Goal: Transaction & Acquisition: Purchase product/service

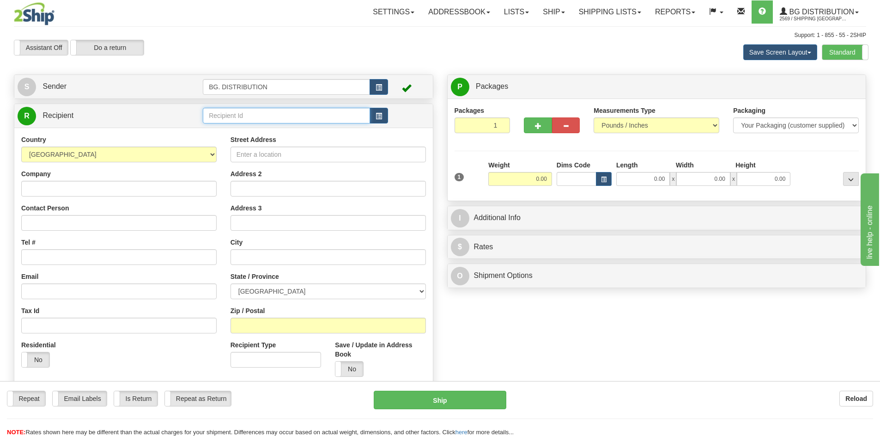
click at [256, 109] on input "text" at bounding box center [286, 116] width 167 height 16
click at [255, 127] on div "20116" at bounding box center [285, 130] width 158 height 10
type input "20116"
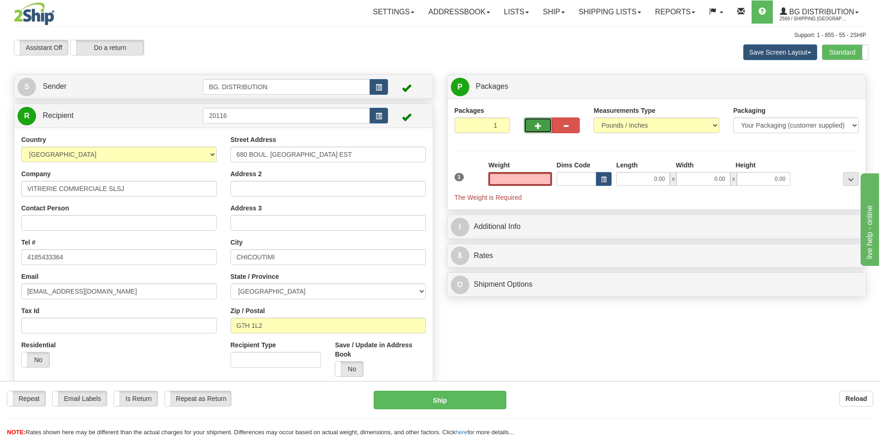
type input "0.00"
click at [532, 127] on button "button" at bounding box center [538, 125] width 28 height 16
type input "2"
click at [843, 89] on span "Package Level" at bounding box center [839, 87] width 36 height 6
radio input "true"
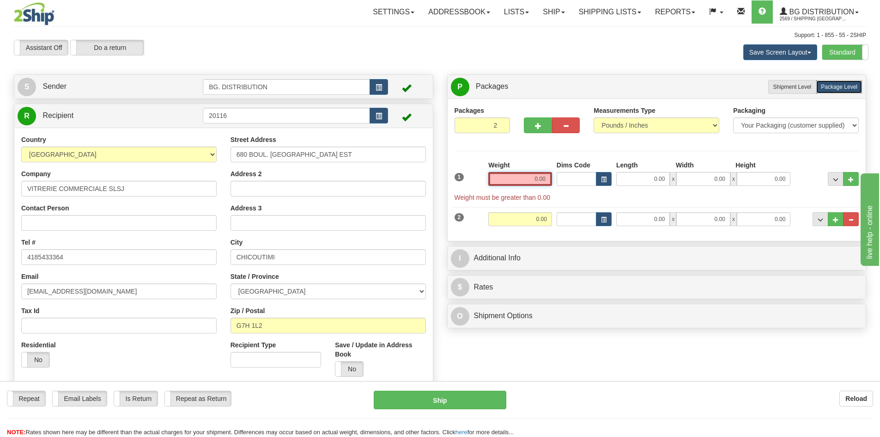
click at [540, 179] on input "0.00" at bounding box center [520, 179] width 64 height 14
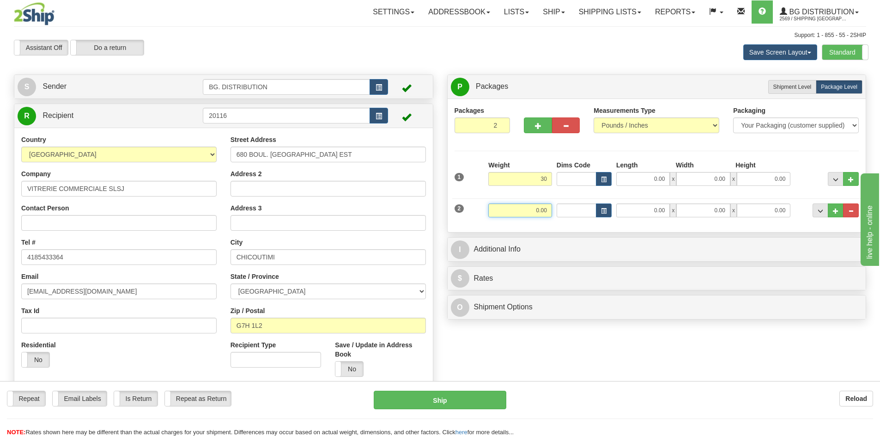
type input "30.00"
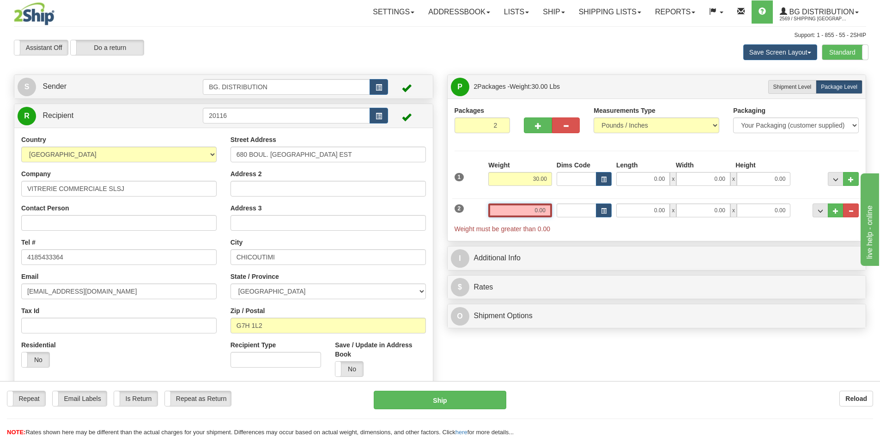
click at [539, 206] on input "0.00" at bounding box center [520, 210] width 64 height 14
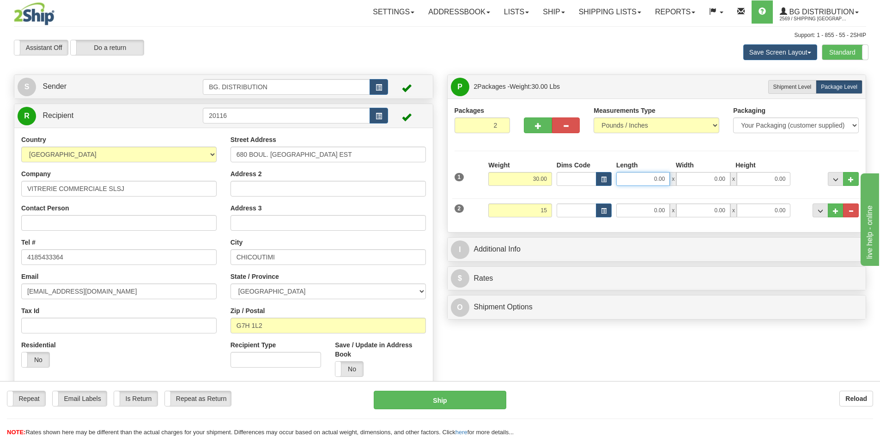
type input "15.00"
click at [630, 172] on input "0.00" at bounding box center [643, 179] width 54 height 14
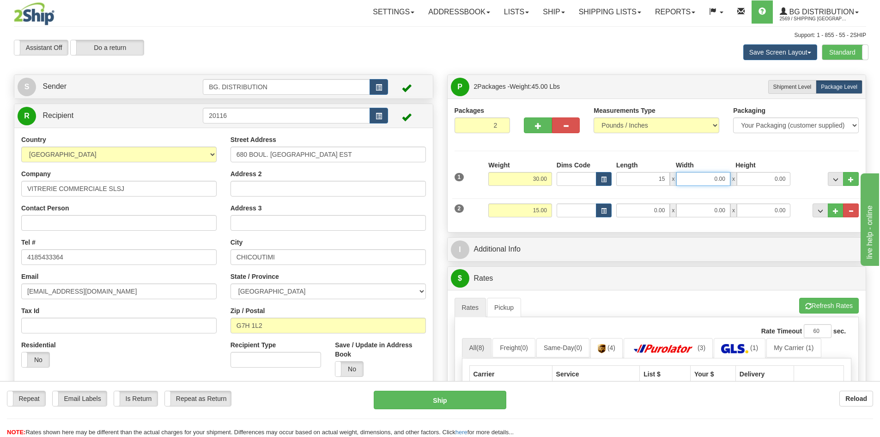
type input "15.00"
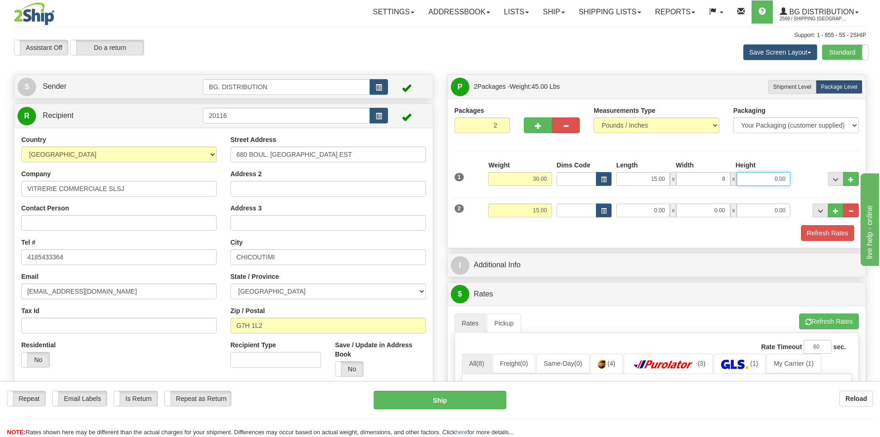
type input "8.00"
type input "11.00"
click at [651, 206] on input "0.00" at bounding box center [643, 210] width 54 height 14
type input "17.00"
type input "6.00"
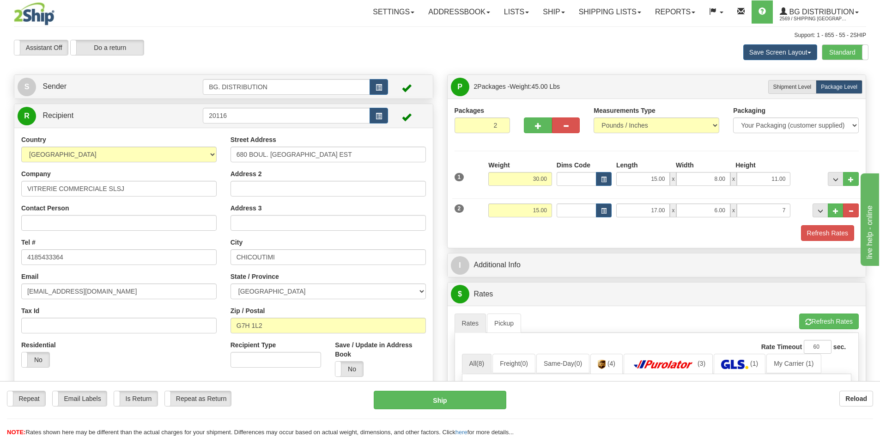
type input "7.00"
click at [455, 276] on div "I Additional Info" at bounding box center [657, 265] width 419 height 24
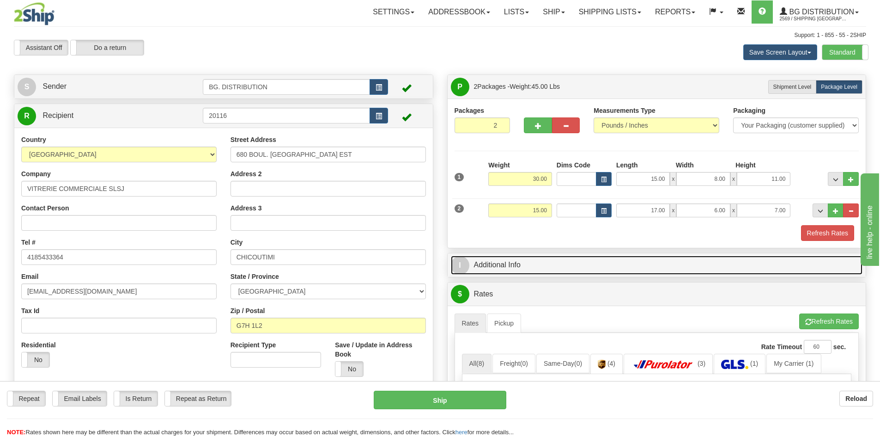
click at [462, 273] on span "I" at bounding box center [460, 265] width 18 height 18
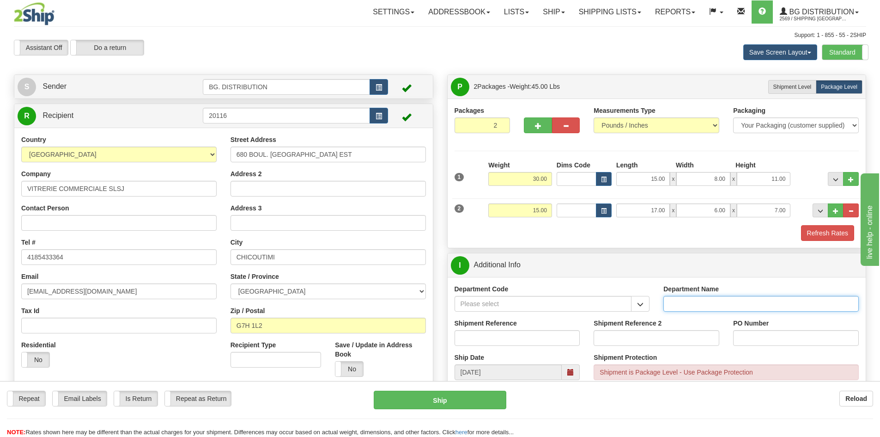
click at [675, 305] on input "Department Name" at bounding box center [760, 304] width 195 height 16
type input "."
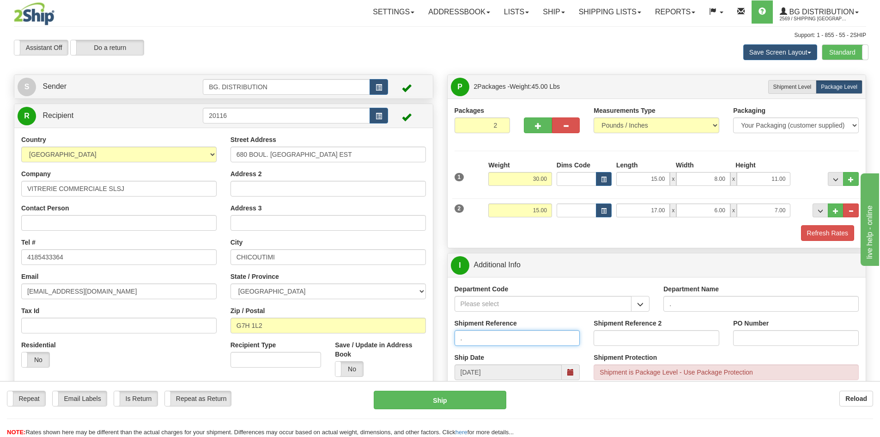
type input "."
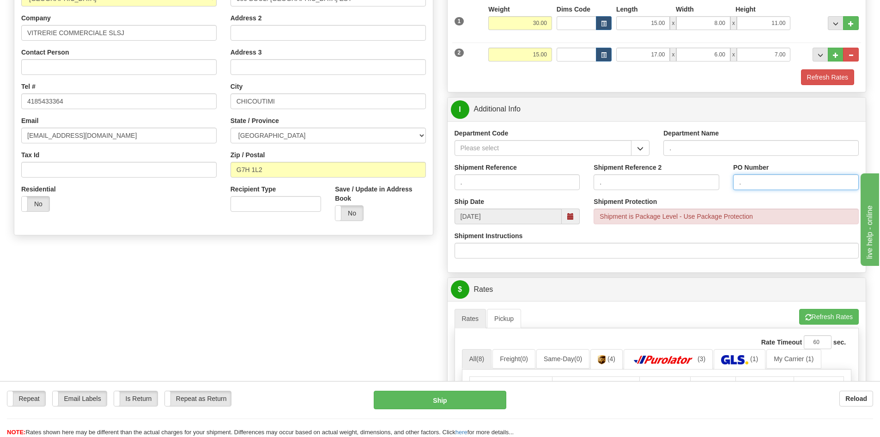
scroll to position [231, 0]
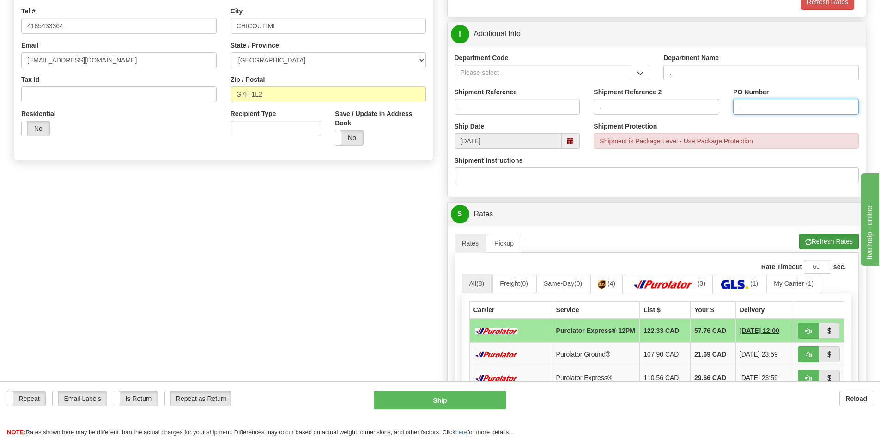
type input "."
click at [810, 238] on button "Refresh Rates" at bounding box center [829, 241] width 60 height 16
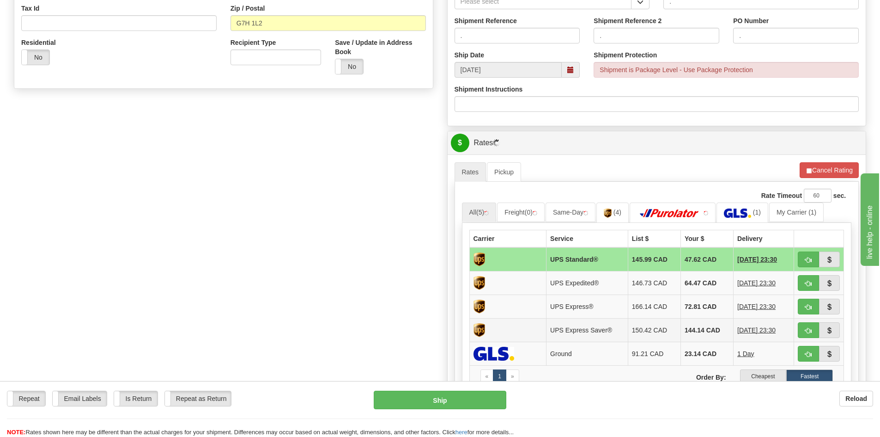
scroll to position [370, 0]
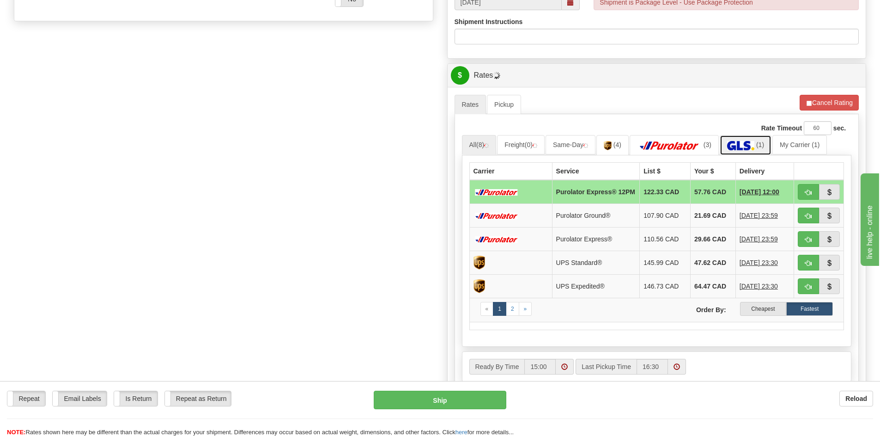
click at [744, 138] on link "(1)" at bounding box center [746, 145] width 52 height 20
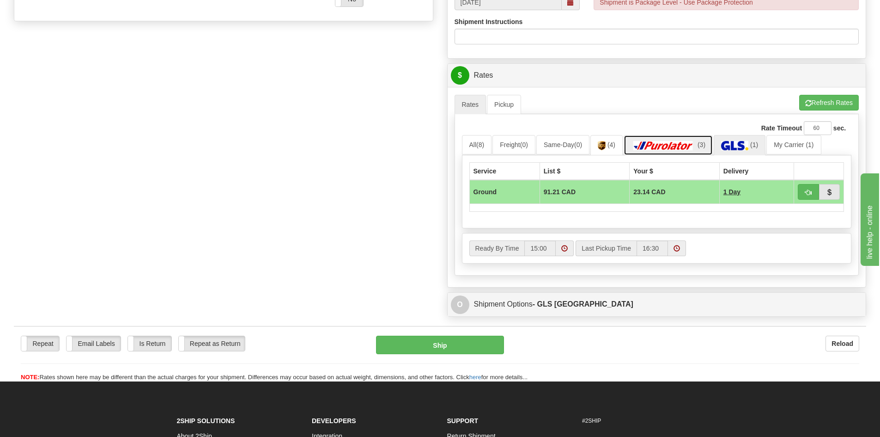
click at [686, 149] on img at bounding box center [663, 145] width 65 height 9
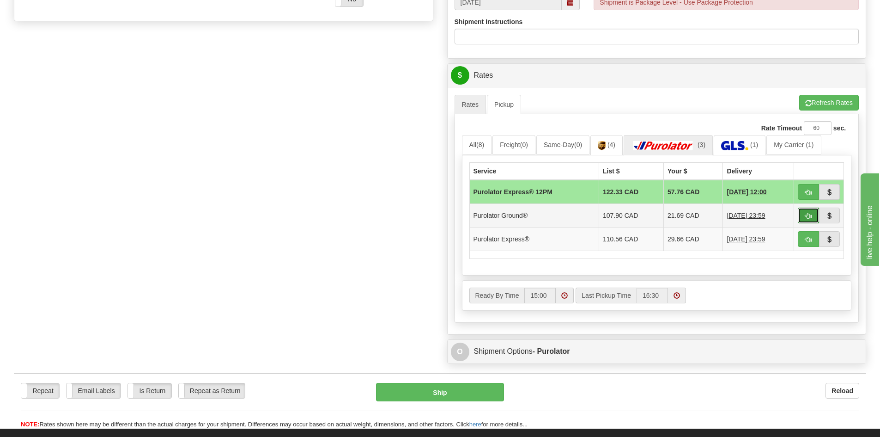
click at [808, 213] on span "button" at bounding box center [808, 216] width 6 height 6
type input "260"
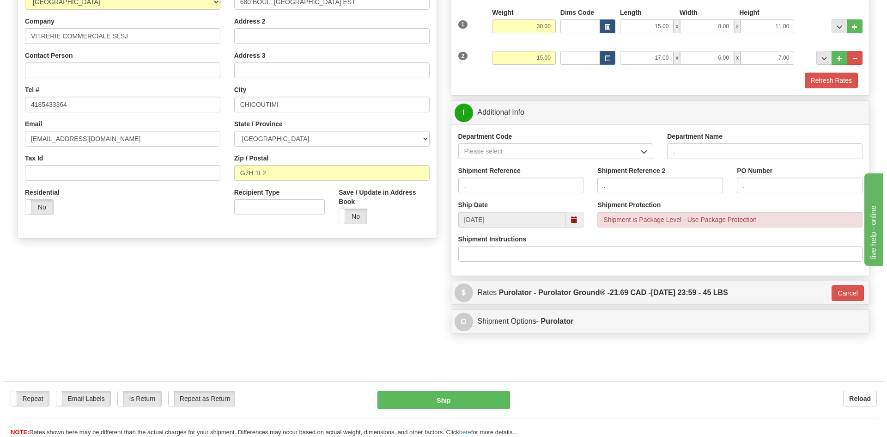
scroll to position [75, 0]
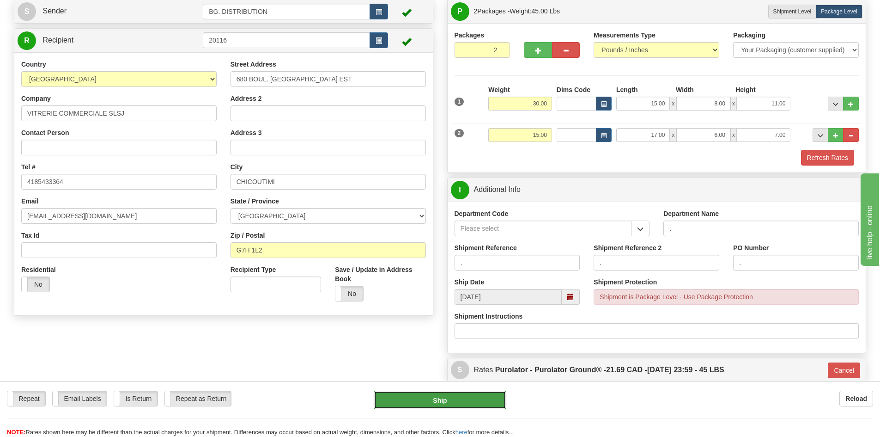
click at [425, 398] on button "Ship" at bounding box center [440, 399] width 133 height 18
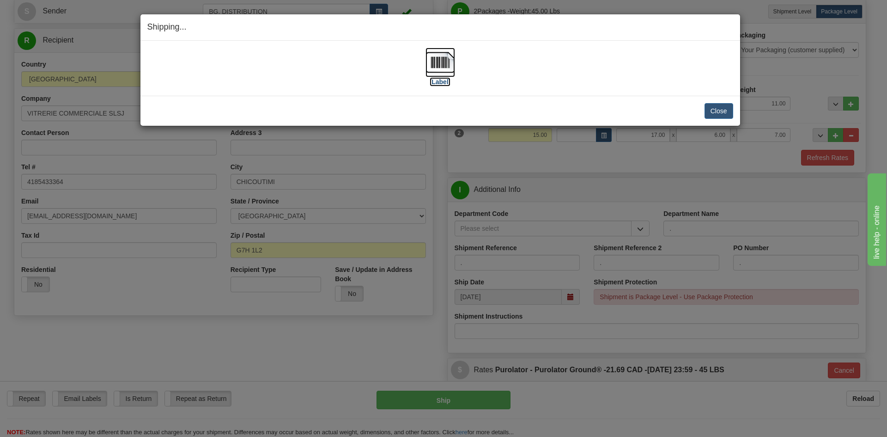
click at [443, 83] on label "[Label]" at bounding box center [440, 81] width 21 height 9
click at [722, 106] on button "Close" at bounding box center [718, 111] width 29 height 16
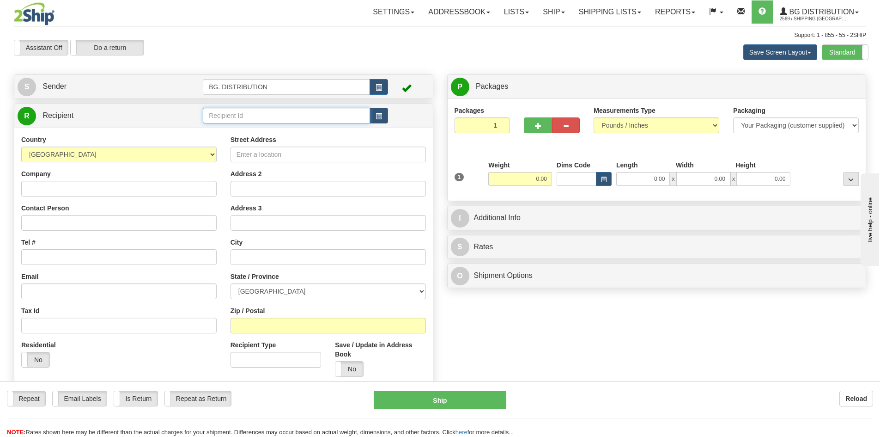
click at [219, 115] on input "text" at bounding box center [286, 116] width 167 height 16
type input "20020"
click button "Delete" at bounding box center [0, 0] width 0 height 0
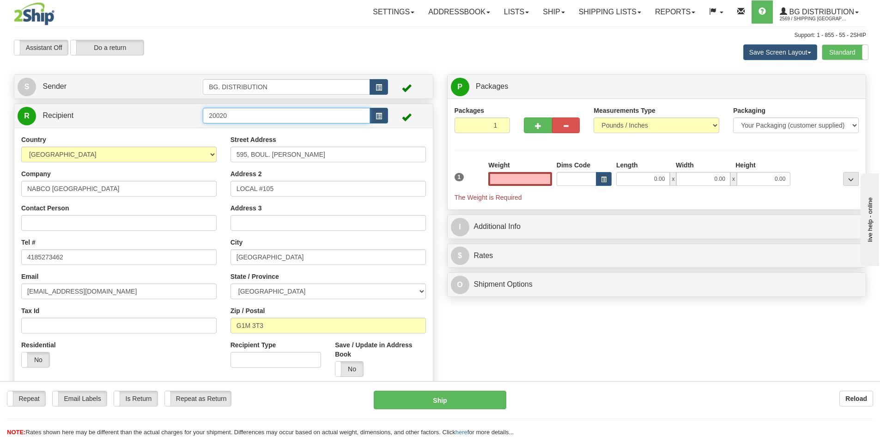
type input "0.00"
click at [285, 114] on input "20020" at bounding box center [286, 116] width 167 height 16
type input "20020."
click button "Delete" at bounding box center [0, 0] width 0 height 0
type input "0.00"
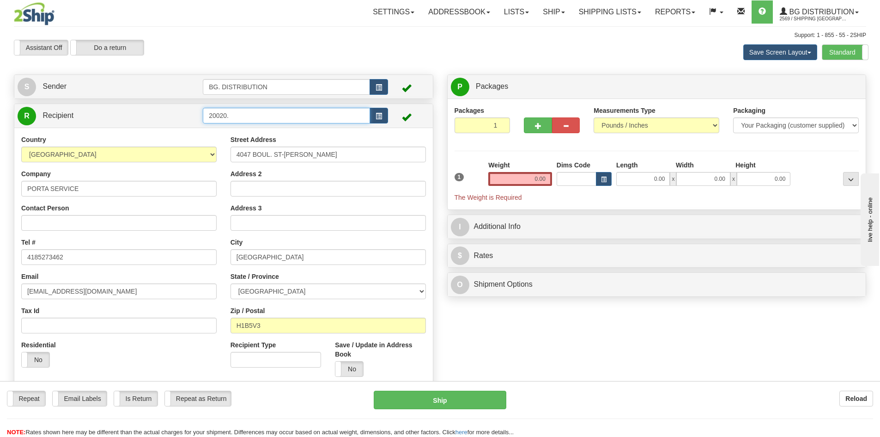
click at [291, 111] on input "20020." at bounding box center [286, 116] width 167 height 16
type input "20020.."
click button "Delete" at bounding box center [0, 0] width 0 height 0
type input "0.00"
click at [534, 118] on button "button" at bounding box center [538, 125] width 28 height 16
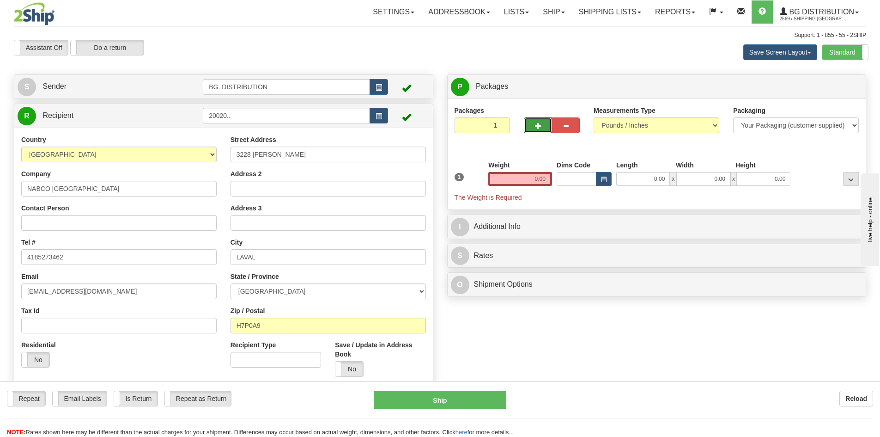
type input "2"
click at [838, 85] on span "Package Level" at bounding box center [839, 87] width 36 height 6
radio input "true"
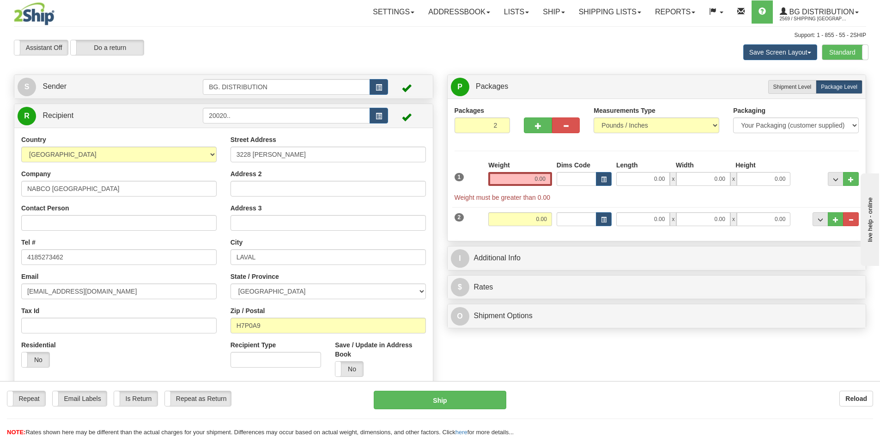
click at [535, 177] on input "0.00" at bounding box center [520, 179] width 64 height 14
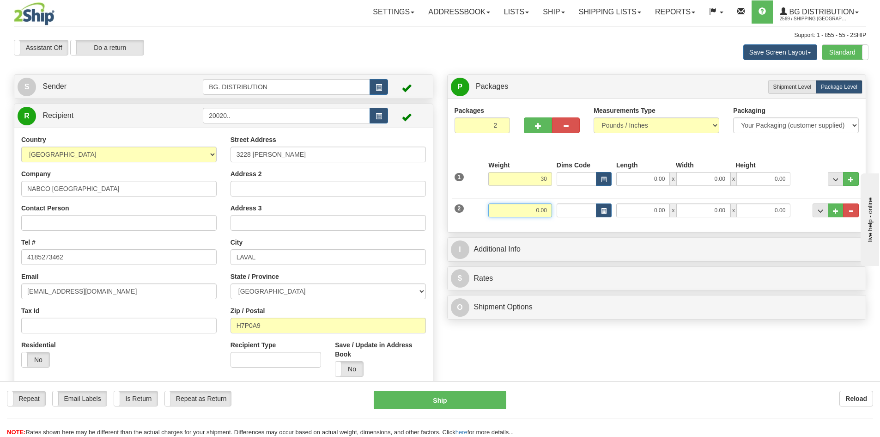
type input "30.00"
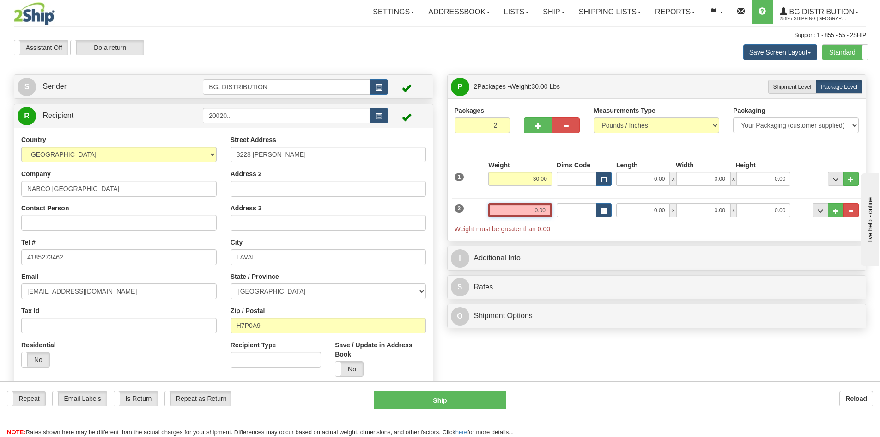
drag, startPoint x: 541, startPoint y: 212, endPoint x: 533, endPoint y: 210, distance: 8.4
click at [539, 212] on input "0.00" at bounding box center [520, 210] width 64 height 14
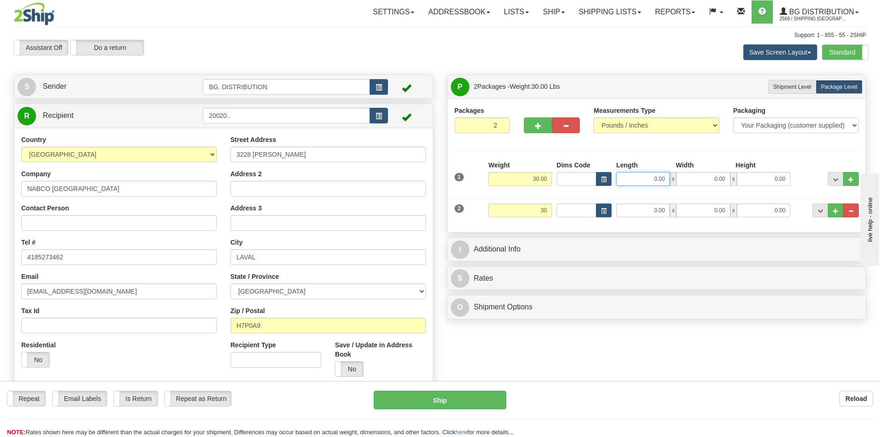
type input "30.00"
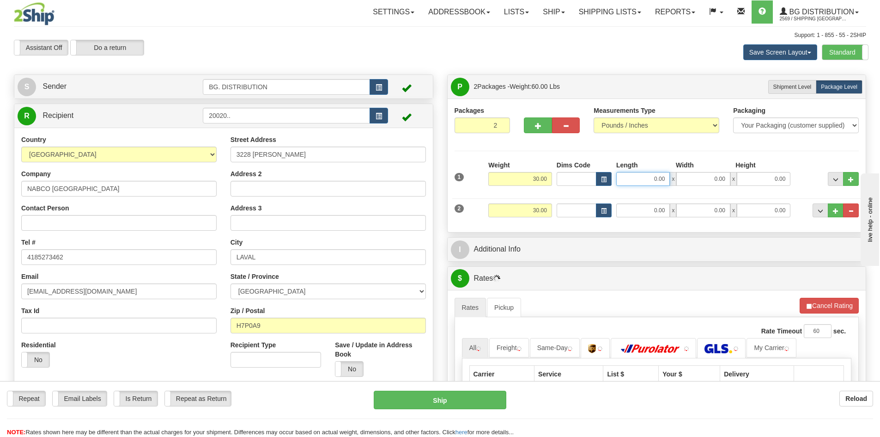
click at [636, 173] on input "0.00" at bounding box center [643, 179] width 54 height 14
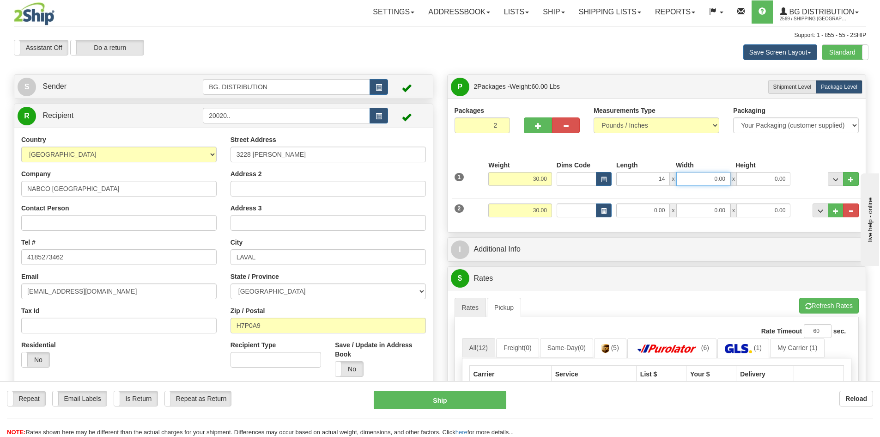
type input "14.00"
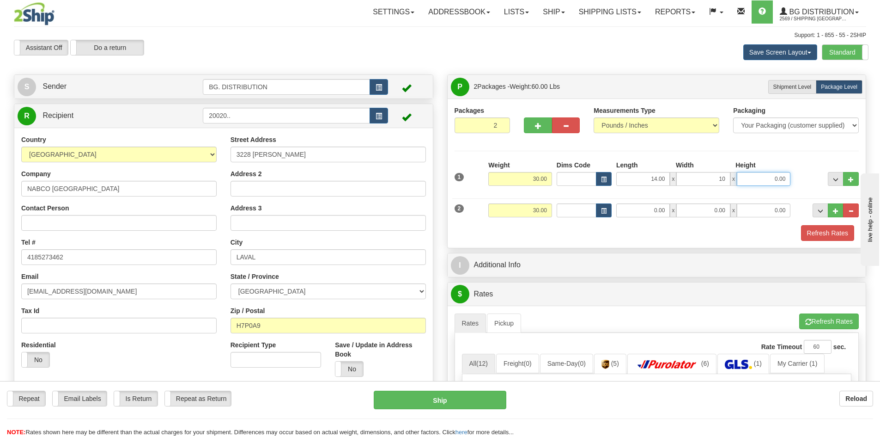
type input "10.00"
click at [630, 206] on input "0.00" at bounding box center [643, 210] width 54 height 14
type input "16.00"
type input "10.00"
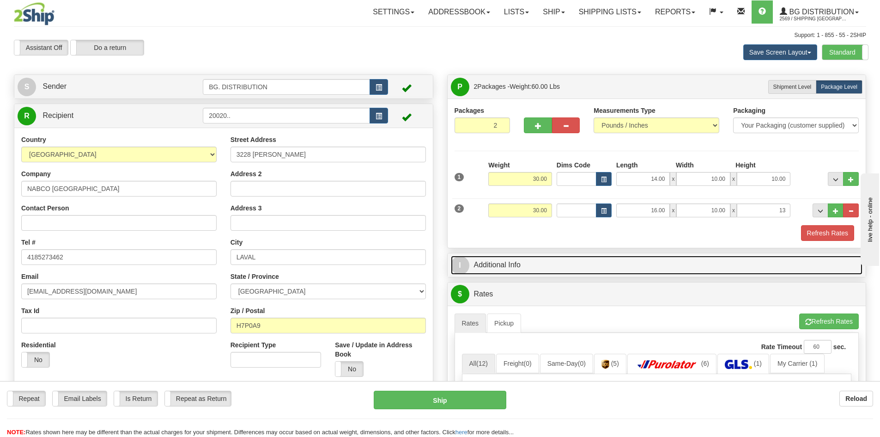
type input "13.00"
click at [461, 267] on span "I" at bounding box center [460, 265] width 18 height 18
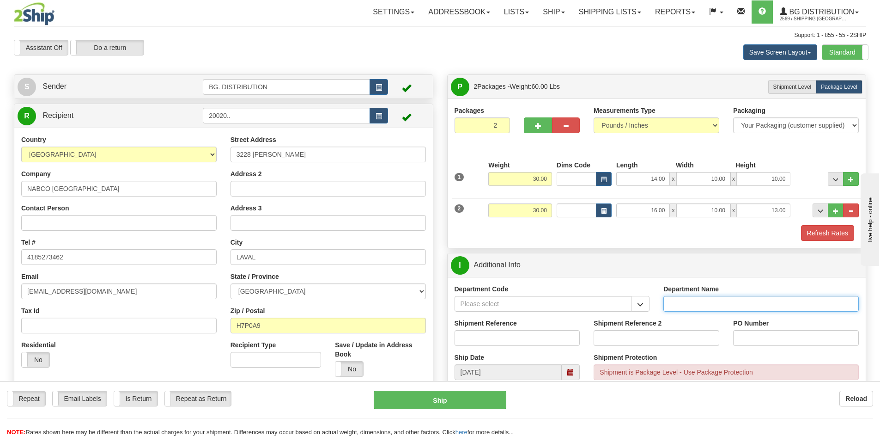
drag, startPoint x: 695, startPoint y: 309, endPoint x: 682, endPoint y: 294, distance: 19.6
click at [695, 309] on input "Department Name" at bounding box center [760, 304] width 195 height 16
type input "."
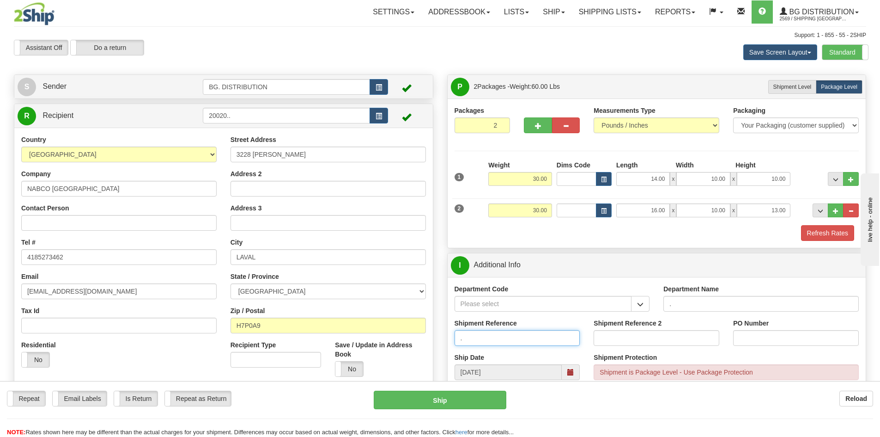
type input "."
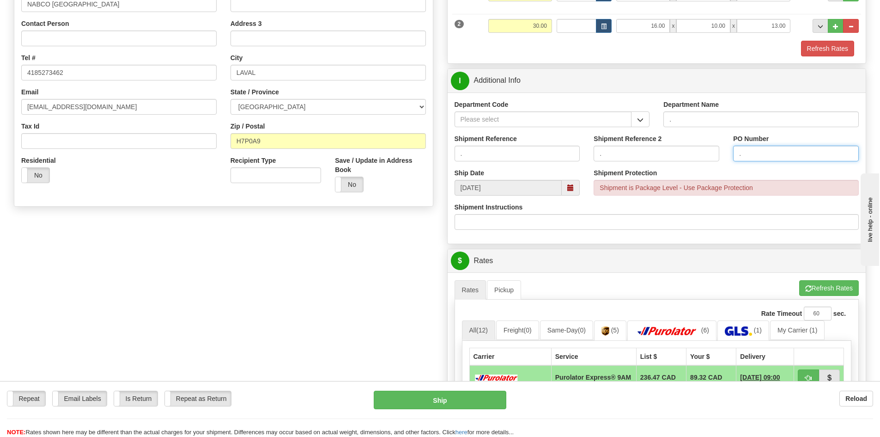
scroll to position [185, 0]
type input "."
click at [833, 285] on button "Refresh Rates" at bounding box center [829, 287] width 60 height 16
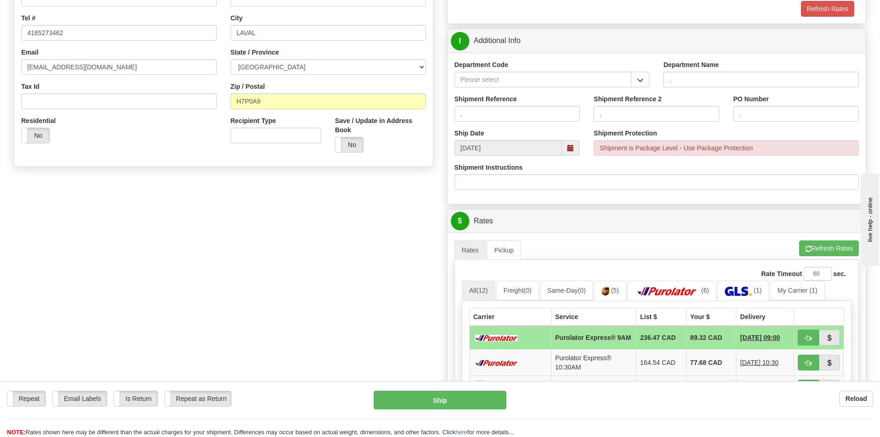
scroll to position [277, 0]
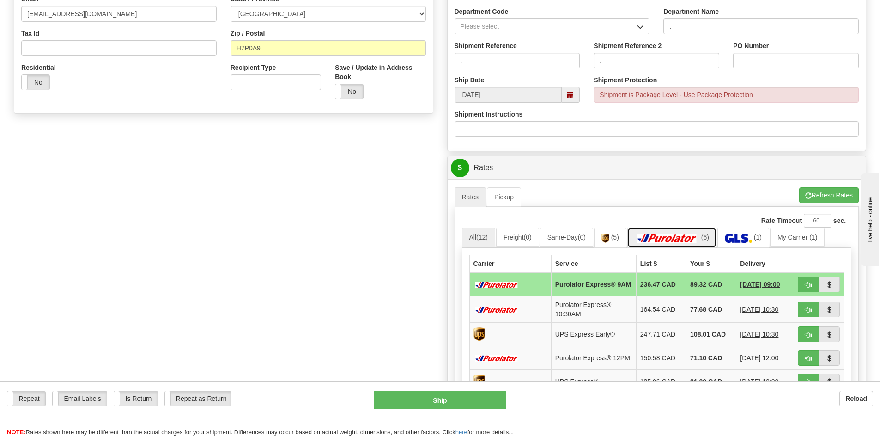
click at [683, 229] on link "(6)" at bounding box center [671, 237] width 89 height 20
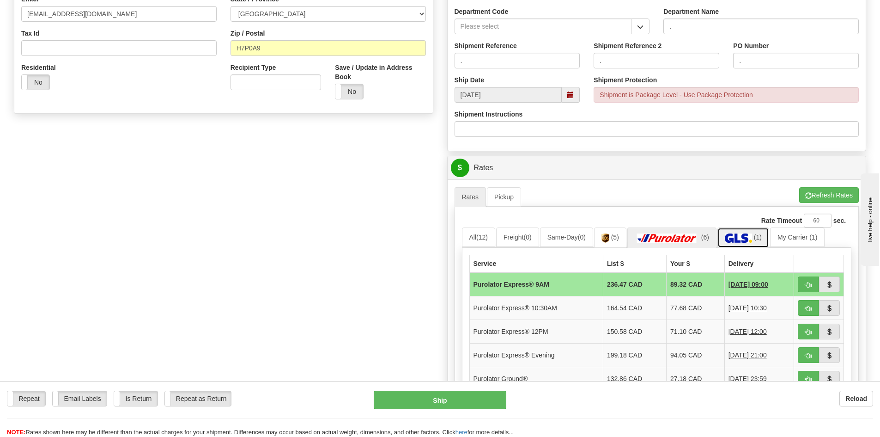
click at [731, 235] on img at bounding box center [738, 237] width 27 height 9
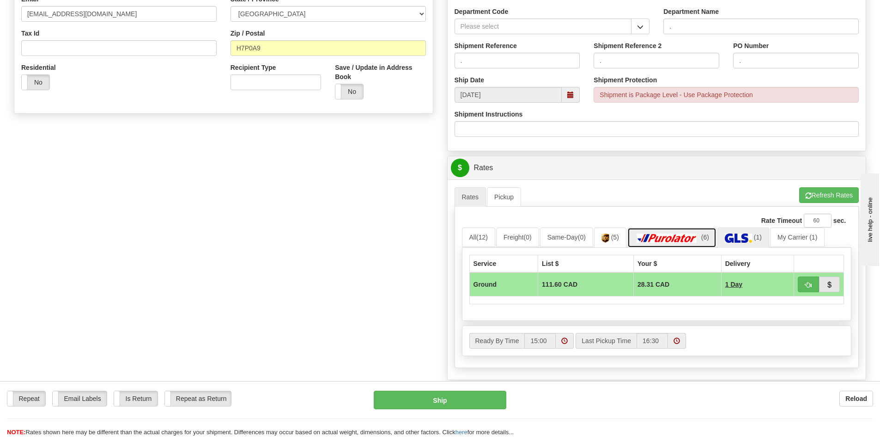
click at [699, 236] on img at bounding box center [667, 237] width 65 height 9
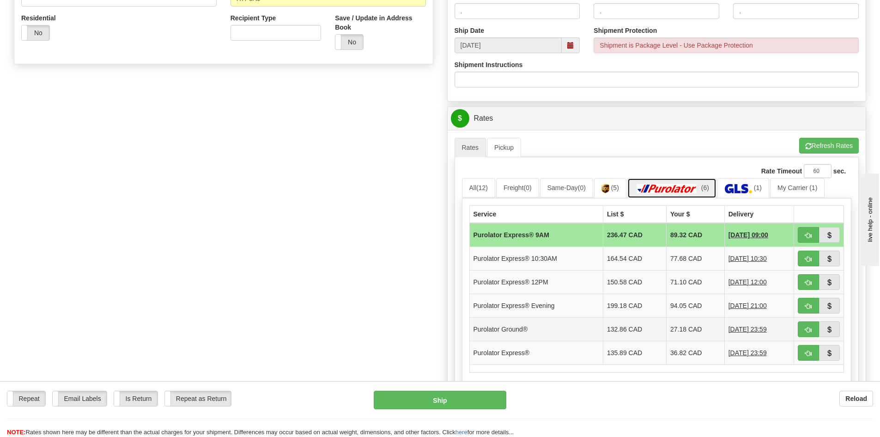
scroll to position [416, 0]
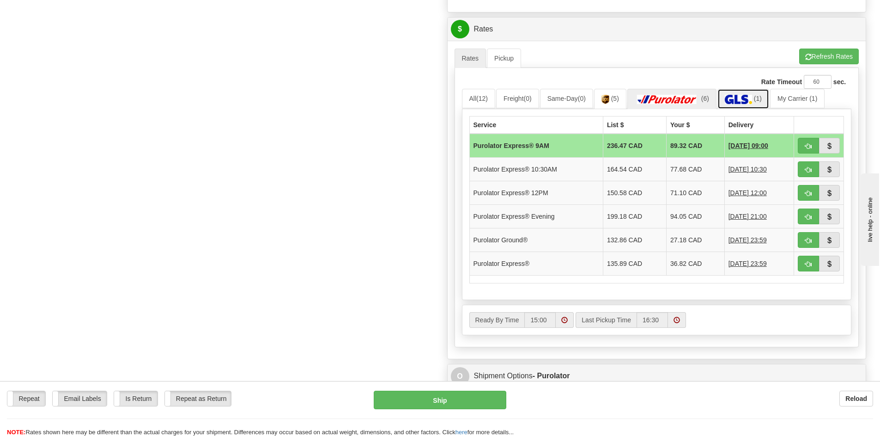
click at [738, 94] on link "(1)" at bounding box center [743, 99] width 52 height 20
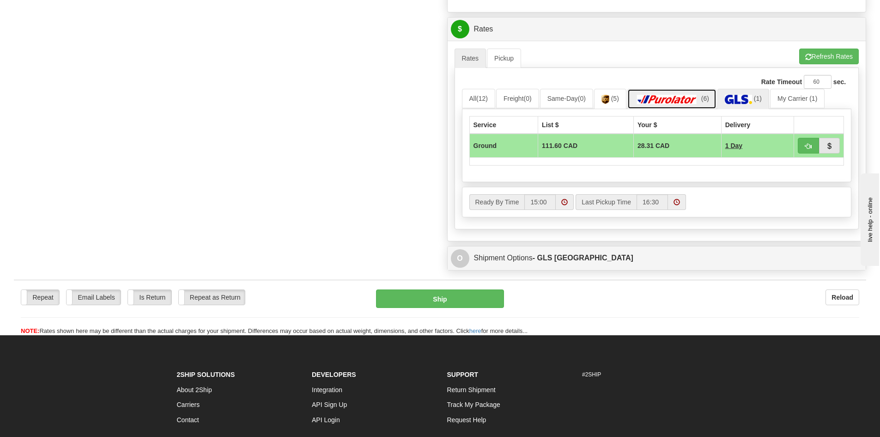
click at [704, 94] on link "(6)" at bounding box center [671, 99] width 89 height 20
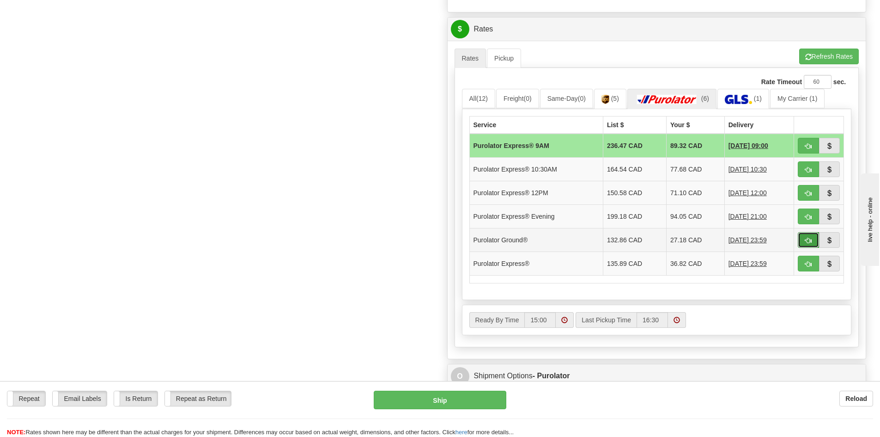
click at [809, 239] on span "button" at bounding box center [808, 240] width 6 height 6
type input "260"
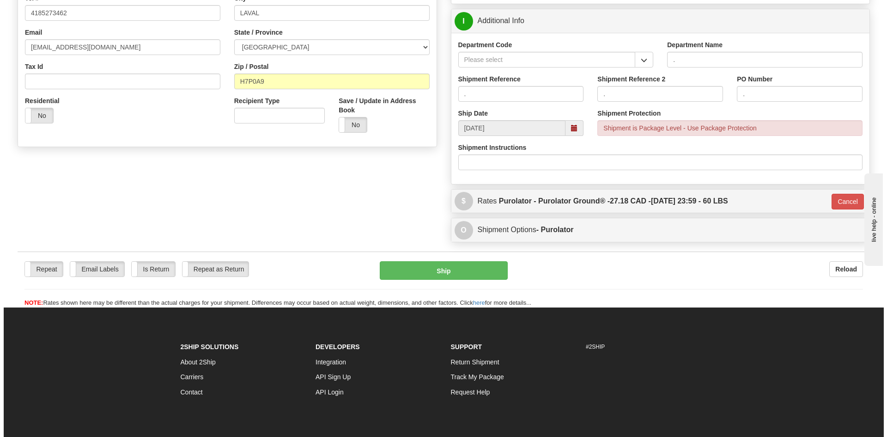
scroll to position [121, 0]
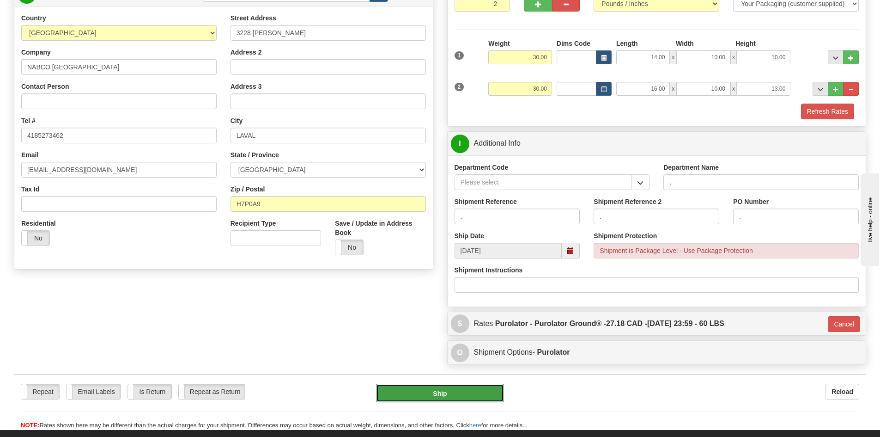
click at [472, 392] on button "Ship" at bounding box center [440, 392] width 128 height 18
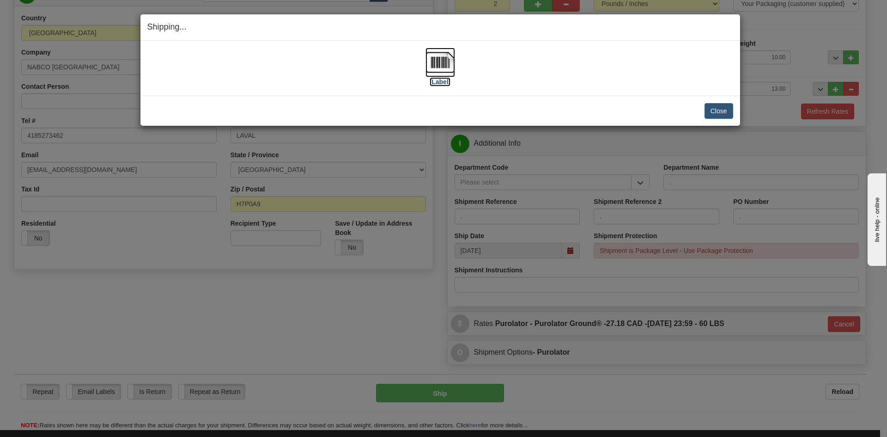
click at [442, 79] on label "[Label]" at bounding box center [440, 81] width 21 height 9
drag, startPoint x: 714, startPoint y: 106, endPoint x: 716, endPoint y: 101, distance: 5.0
click at [718, 103] on button "Close" at bounding box center [718, 111] width 29 height 16
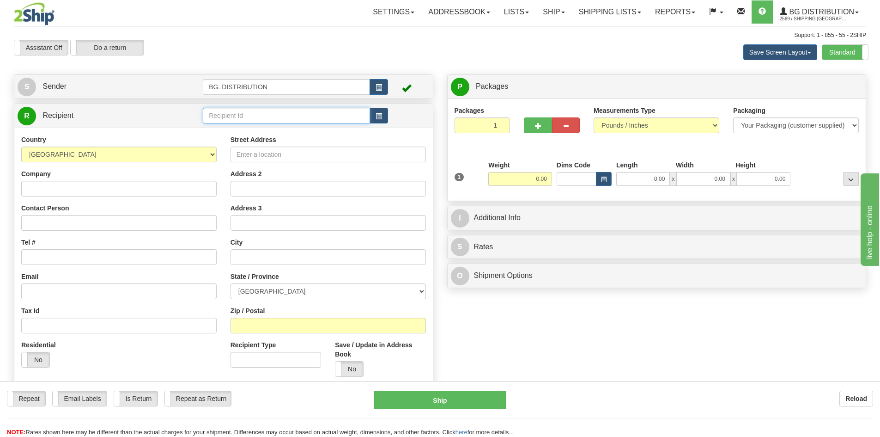
click at [285, 116] on input "text" at bounding box center [286, 116] width 167 height 16
type input "20064"
click button "Delete" at bounding box center [0, 0] width 0 height 0
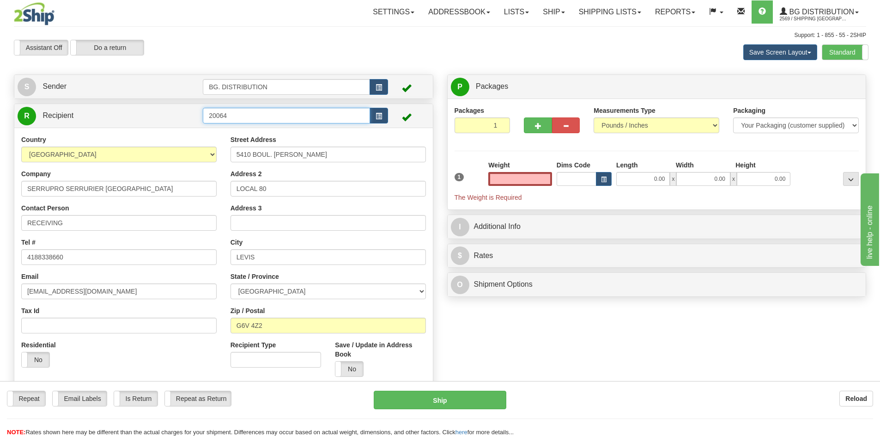
type input "0.00"
drag, startPoint x: 250, startPoint y: 119, endPoint x: 193, endPoint y: 114, distance: 58.0
click at [191, 118] on tr "R Recipient 20064" at bounding box center [224, 115] width 412 height 19
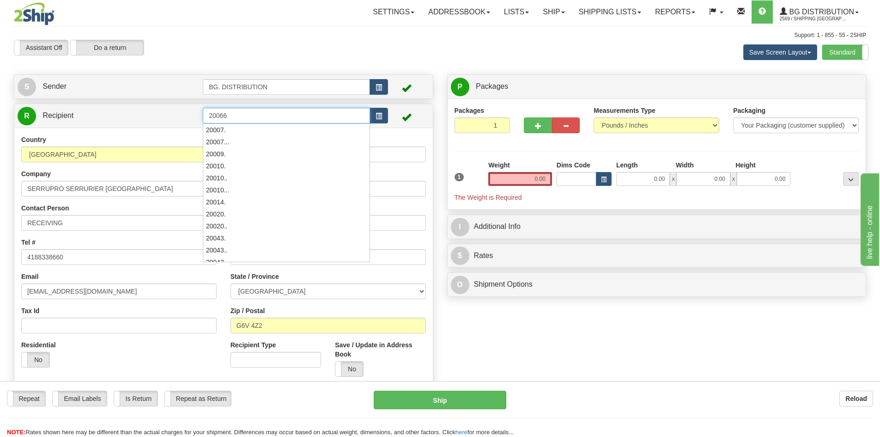
type input "20066"
click button "Delete" at bounding box center [0, 0] width 0 height 0
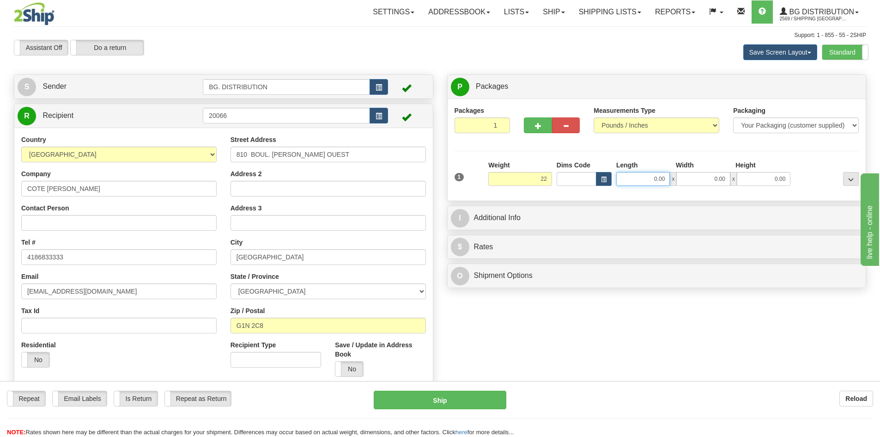
type input "22.00"
click at [660, 180] on input "0.00" at bounding box center [643, 179] width 54 height 14
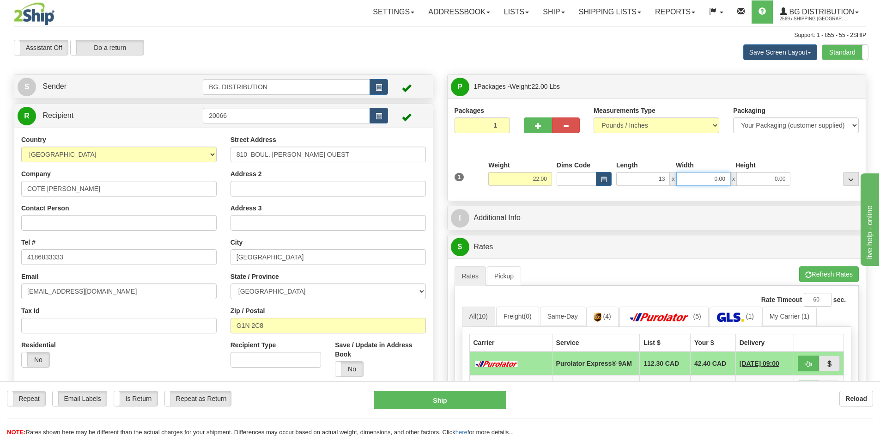
type input "13.00"
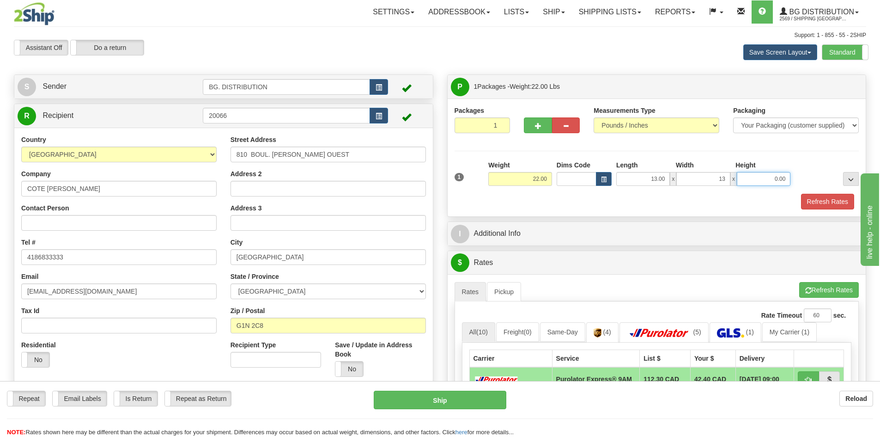
type input "13.00"
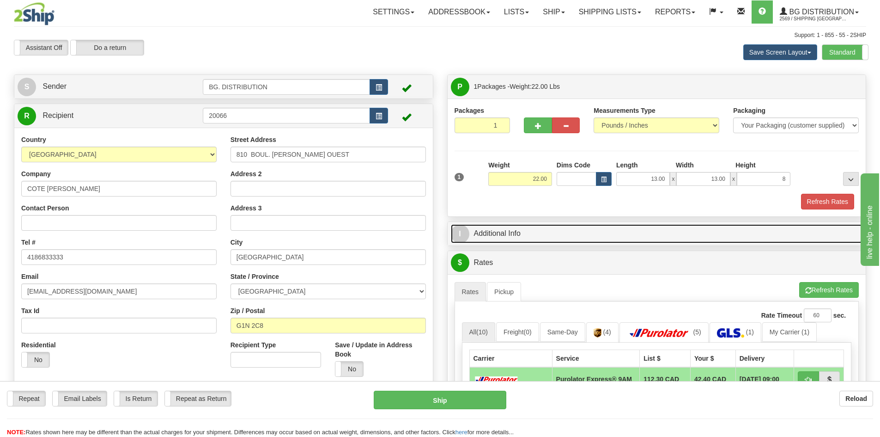
type input "8.00"
click at [459, 234] on span "I" at bounding box center [460, 234] width 18 height 18
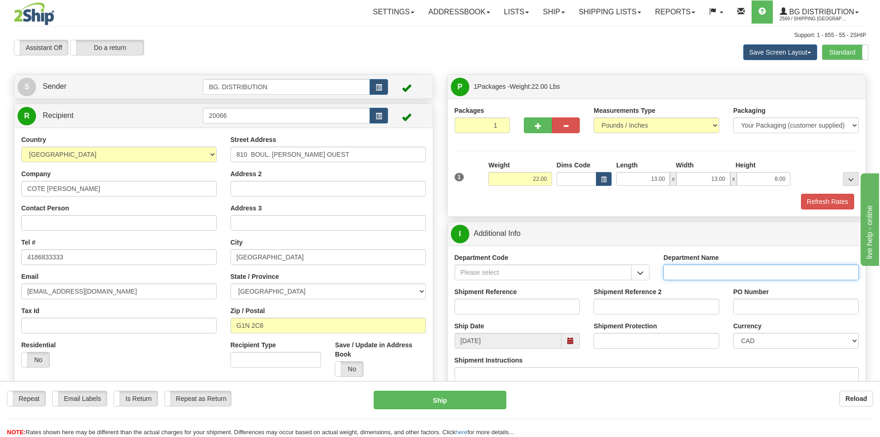
drag, startPoint x: 674, startPoint y: 281, endPoint x: 672, endPoint y: 272, distance: 9.5
click at [679, 272] on input "Department Name" at bounding box center [760, 272] width 195 height 16
type input "."
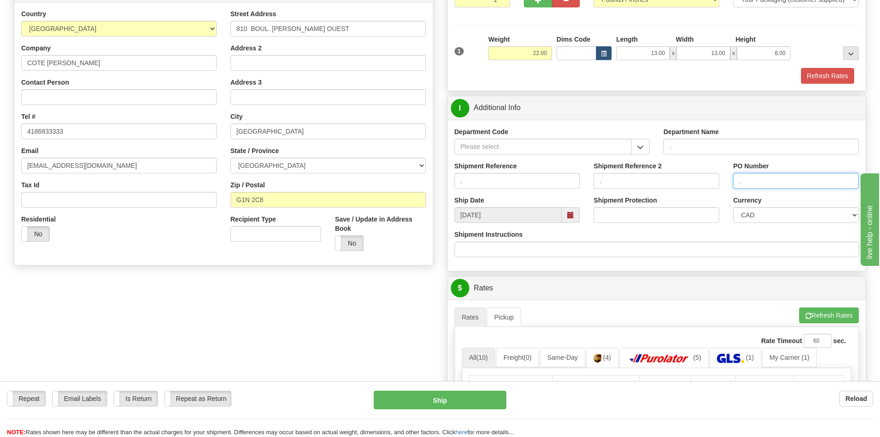
scroll to position [139, 0]
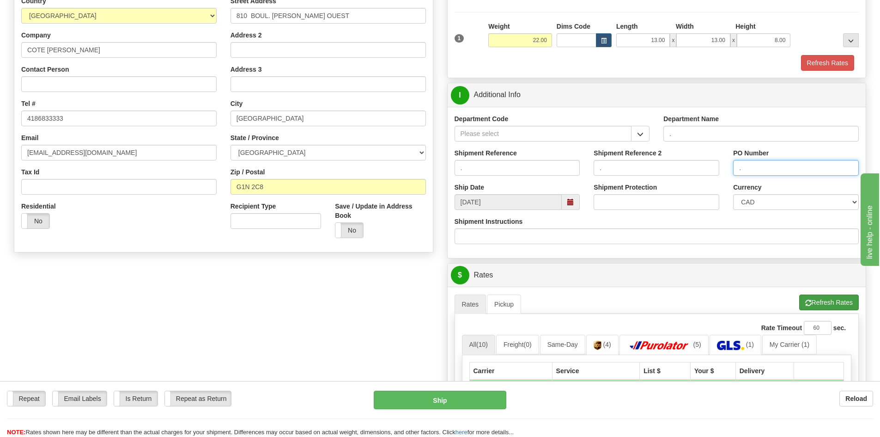
type input "."
click at [828, 301] on button "Refresh Rates" at bounding box center [829, 302] width 60 height 16
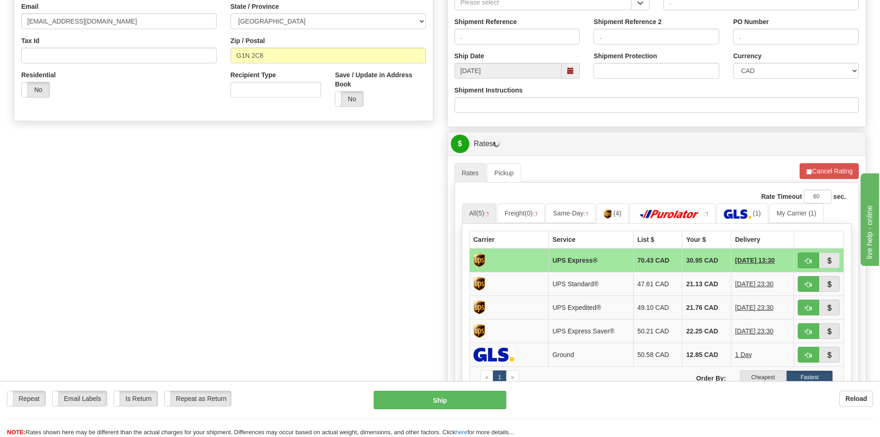
scroll to position [277, 0]
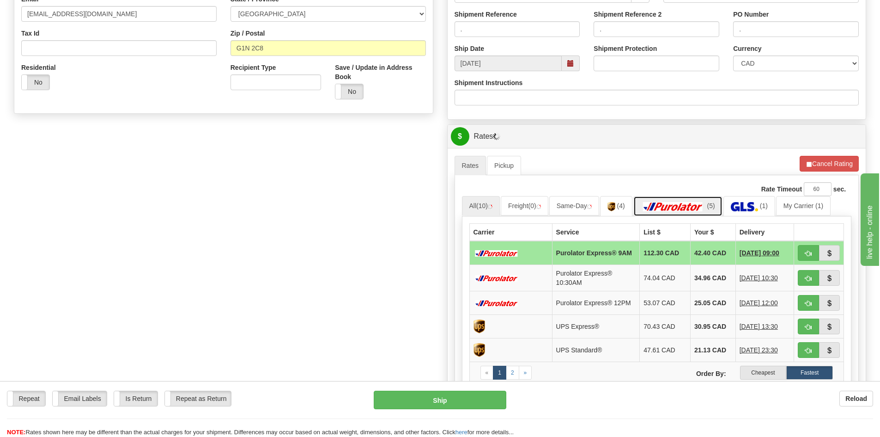
click at [693, 206] on img at bounding box center [673, 206] width 65 height 9
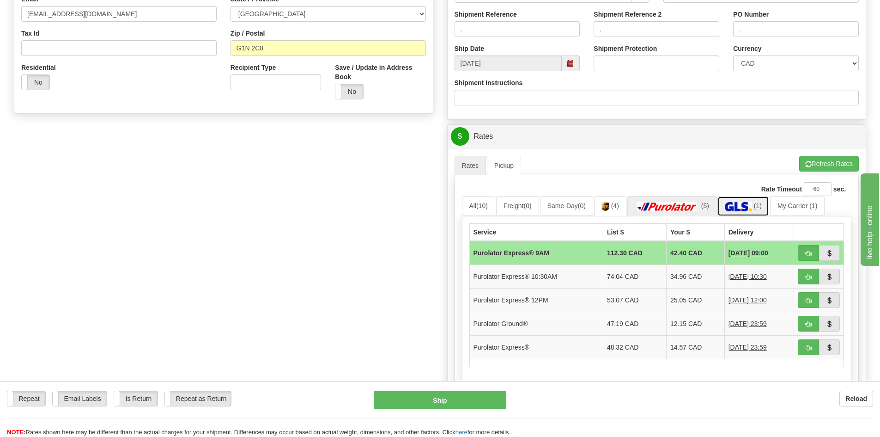
click at [733, 199] on link "(1)" at bounding box center [743, 206] width 52 height 20
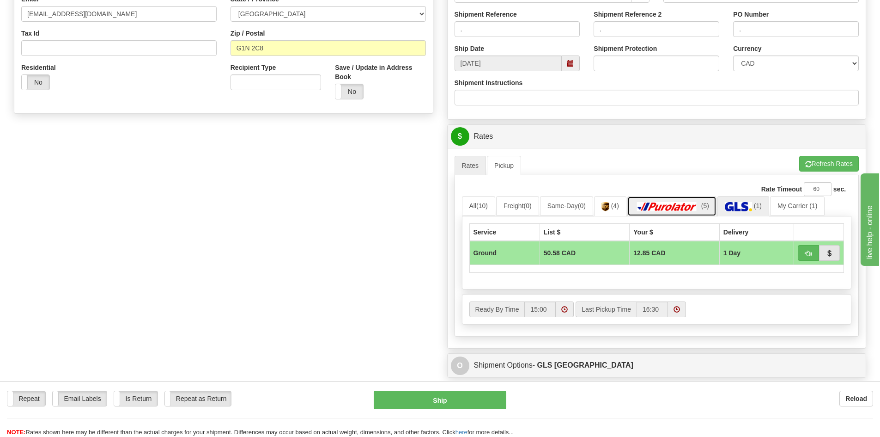
click at [692, 206] on img at bounding box center [667, 206] width 65 height 9
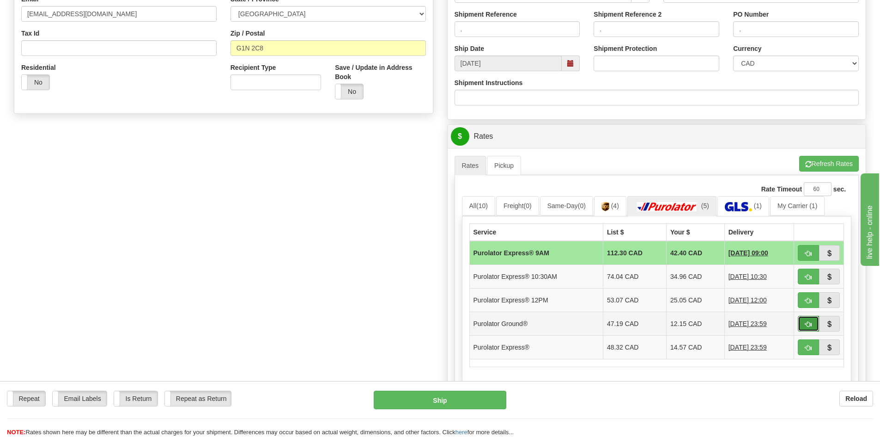
click at [805, 319] on button "button" at bounding box center [808, 324] width 21 height 16
type input "260"
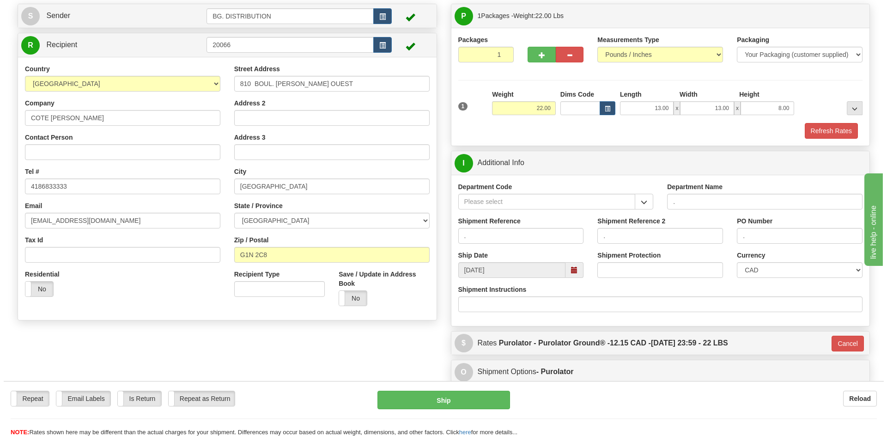
scroll to position [87, 0]
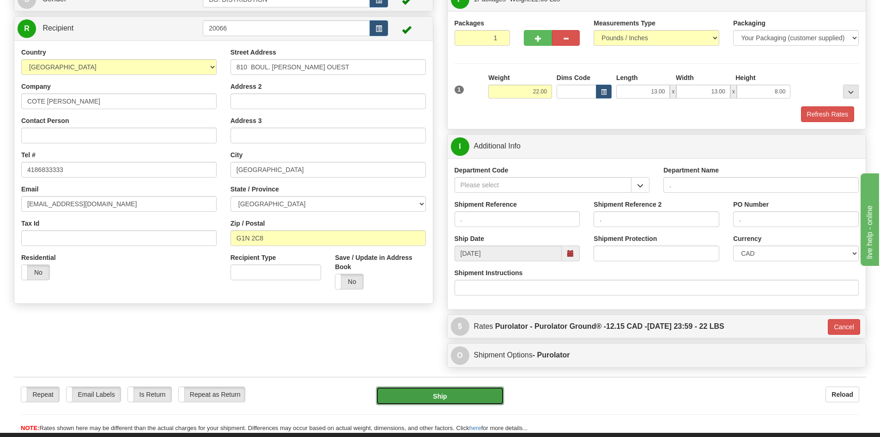
click at [466, 395] on button "Ship" at bounding box center [440, 395] width 128 height 18
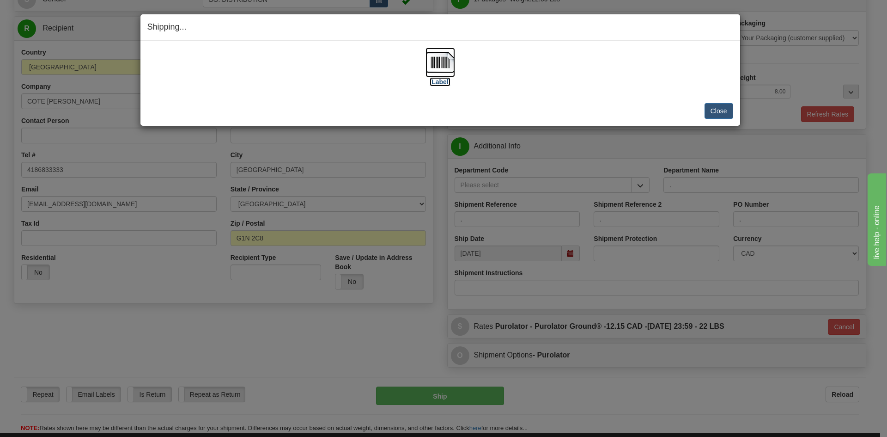
click at [443, 80] on label "[Label]" at bounding box center [440, 81] width 21 height 9
click at [728, 108] on button "Close" at bounding box center [718, 111] width 29 height 16
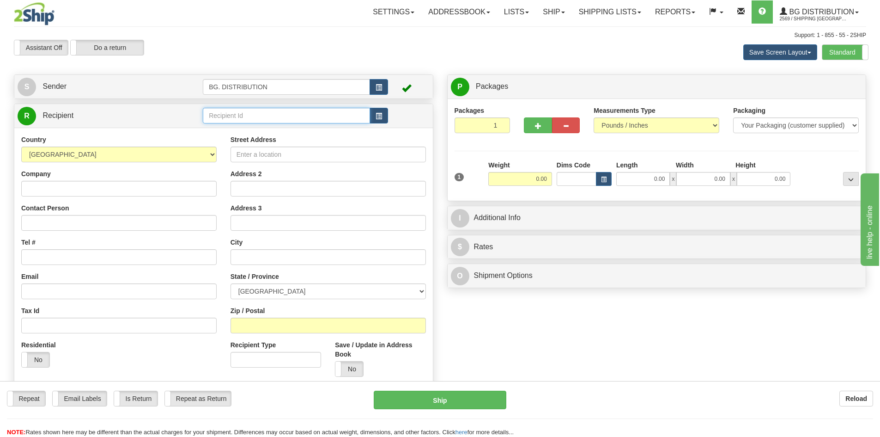
click at [225, 120] on input "text" at bounding box center [286, 116] width 167 height 16
type input "20064"
click button "Delete" at bounding box center [0, 0] width 0 height 0
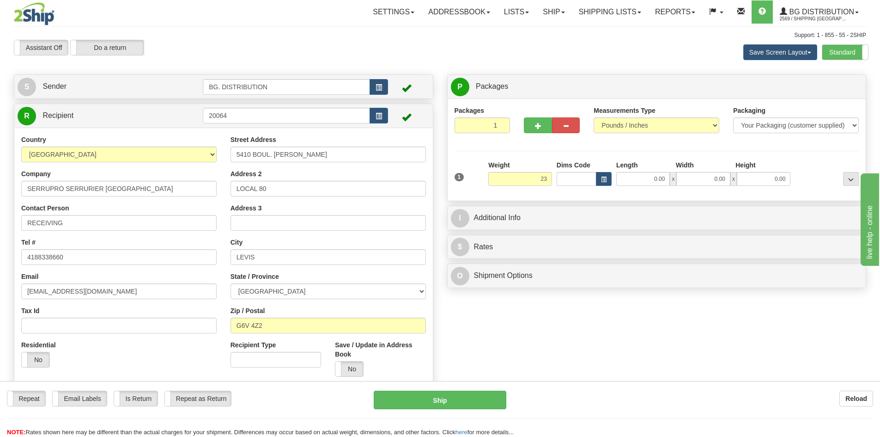
type input "23.00"
click at [660, 186] on div "1 Weight 23.00 Dims Code x x" at bounding box center [656, 176] width 409 height 33
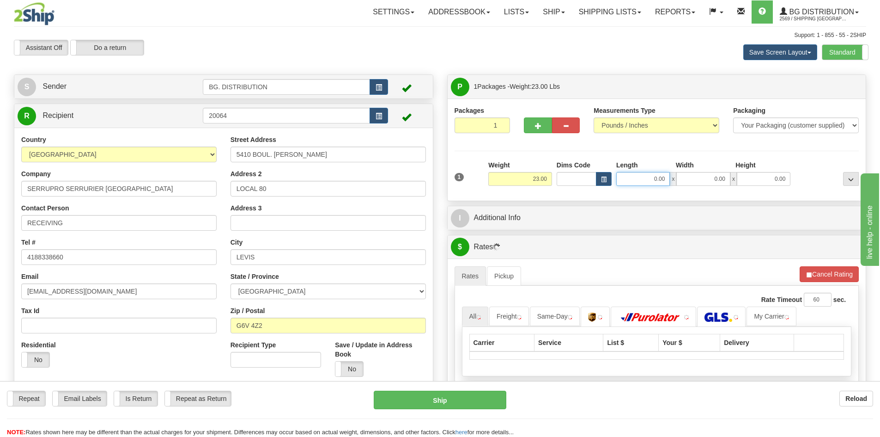
click at [661, 183] on input "0.00" at bounding box center [643, 179] width 54 height 14
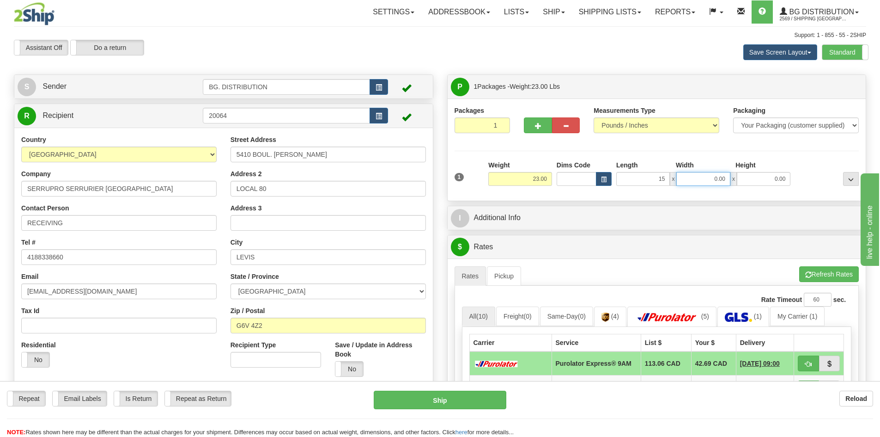
type input "15.00"
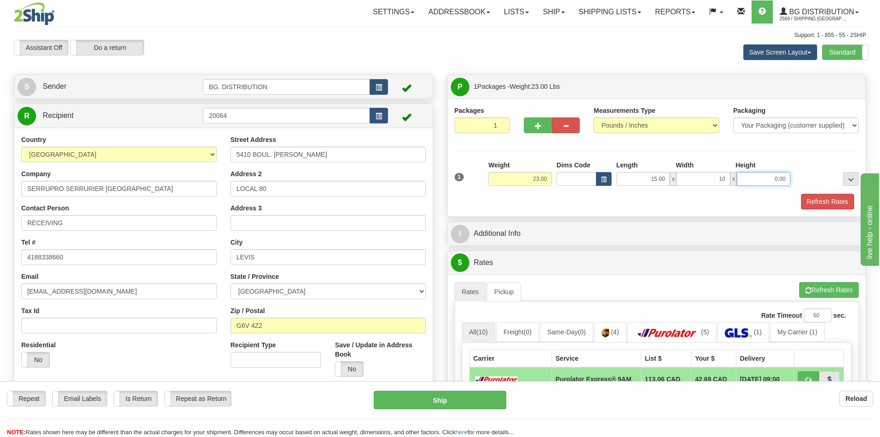
type input "10.00"
type input "9.00"
click at [616, 188] on div "1 Weight 23.00 Dims Code x x" at bounding box center [656, 176] width 409 height 33
click at [617, 199] on div "Refresh Rates" at bounding box center [656, 202] width 409 height 16
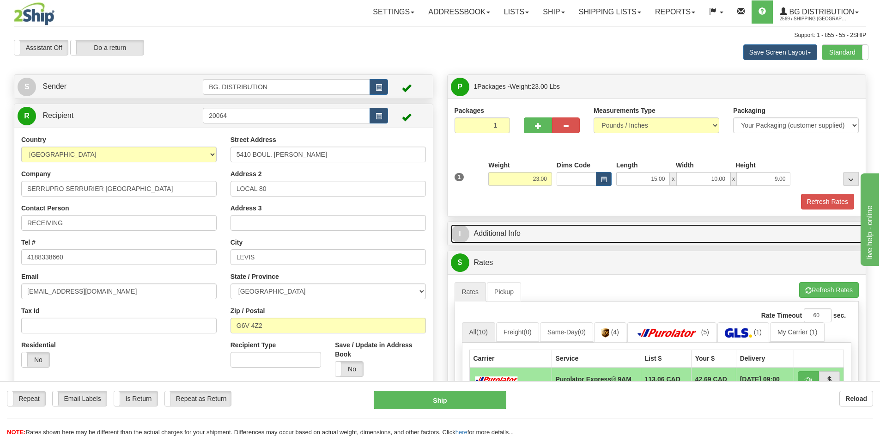
click at [463, 237] on span "I" at bounding box center [460, 234] width 18 height 18
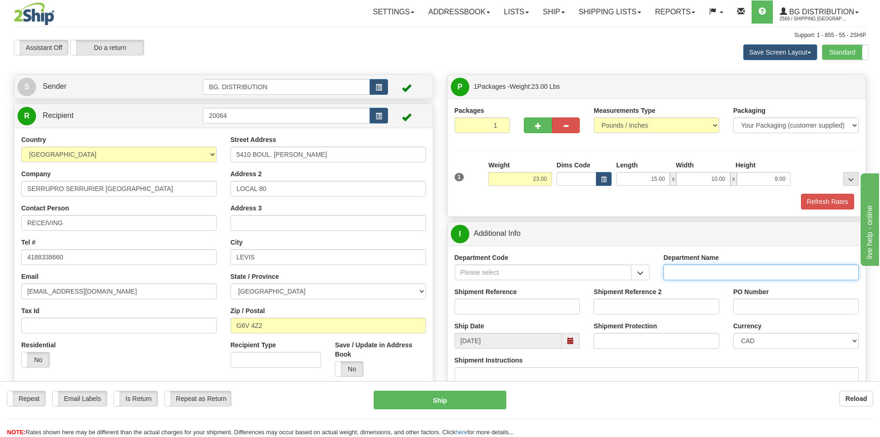
click at [692, 272] on input "Department Name" at bounding box center [760, 272] width 195 height 16
type input "."
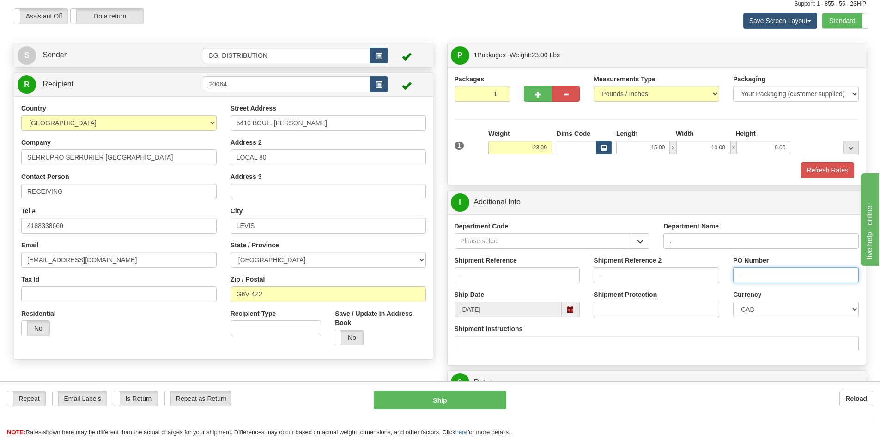
scroll to position [92, 0]
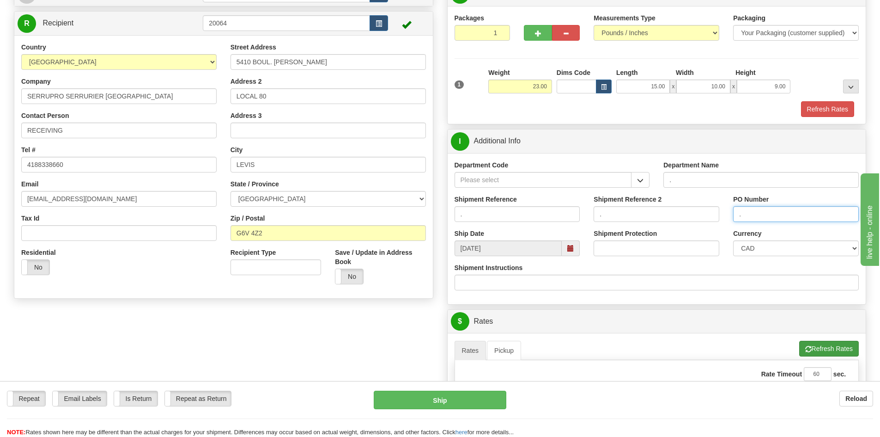
type input "."
click at [827, 350] on button "Refresh Rates" at bounding box center [829, 348] width 60 height 16
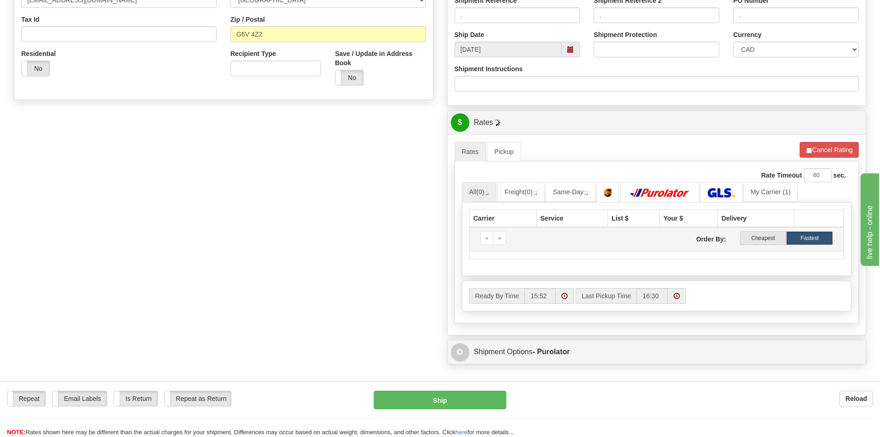
scroll to position [323, 0]
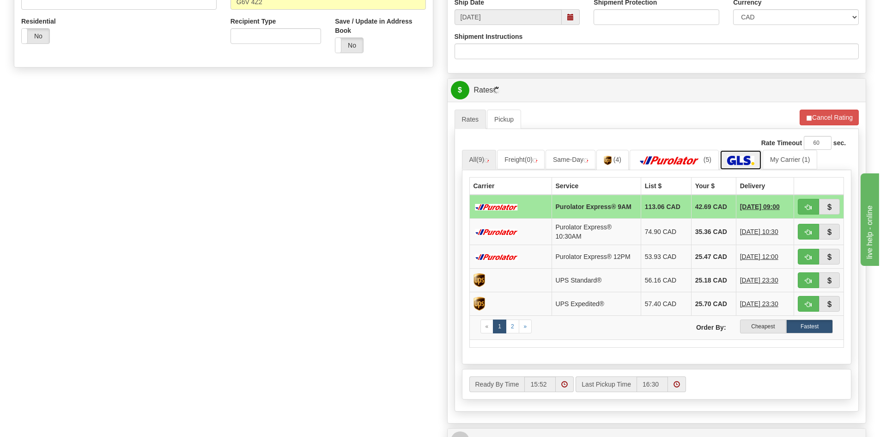
click at [739, 158] on img at bounding box center [740, 160] width 27 height 9
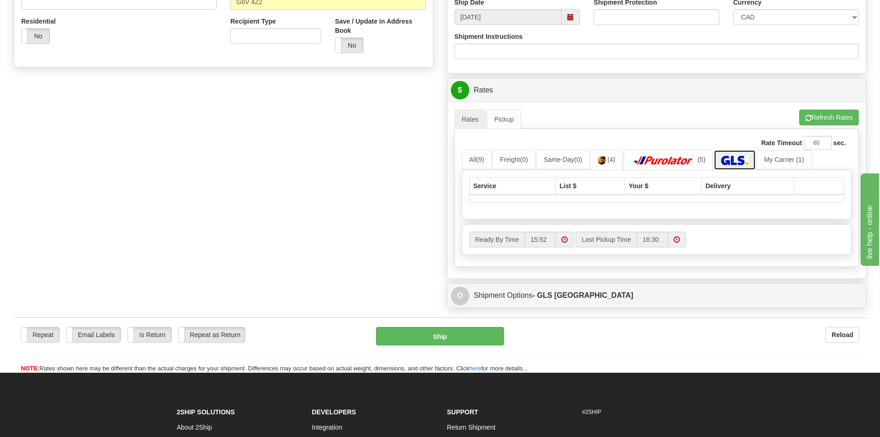
click at [735, 161] on img at bounding box center [734, 160] width 27 height 9
click at [701, 164] on link "(5)" at bounding box center [668, 160] width 89 height 20
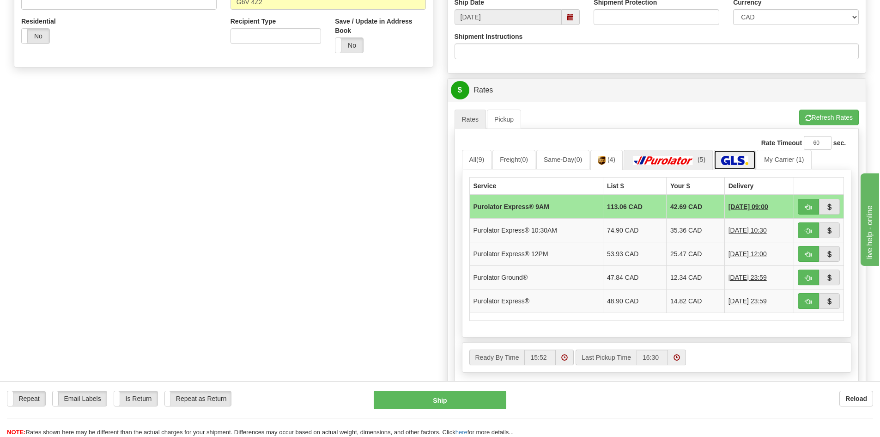
click at [726, 159] on link at bounding box center [735, 160] width 42 height 20
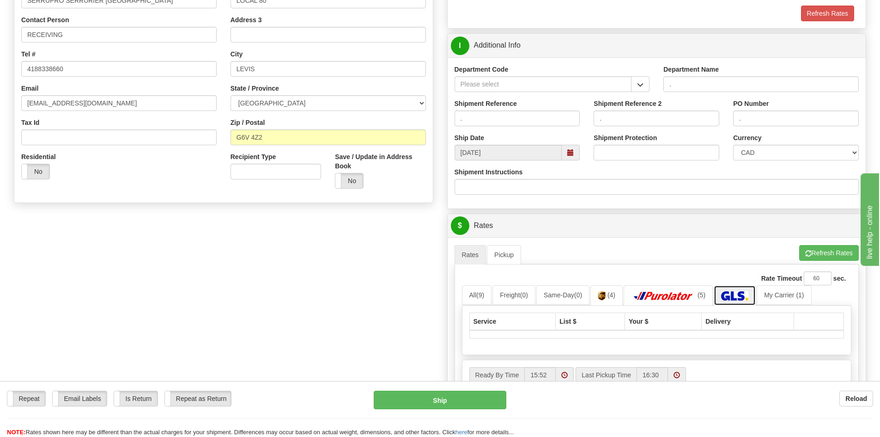
scroll to position [185, 0]
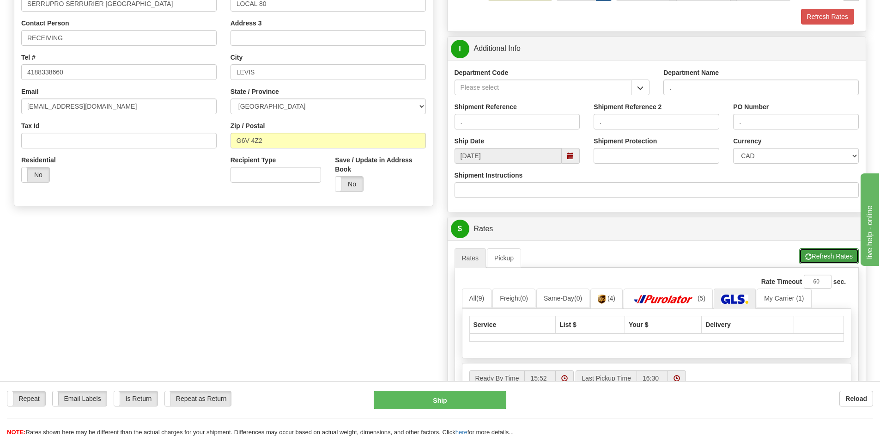
click at [822, 251] on button "Refresh Rates" at bounding box center [829, 256] width 60 height 16
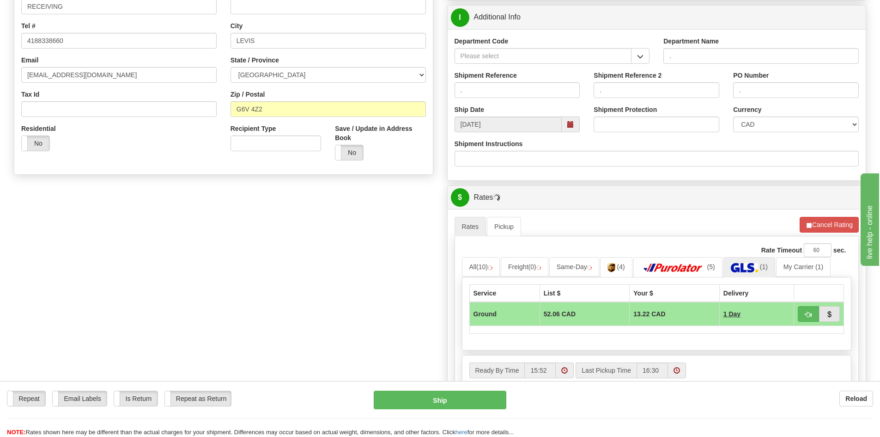
scroll to position [231, 0]
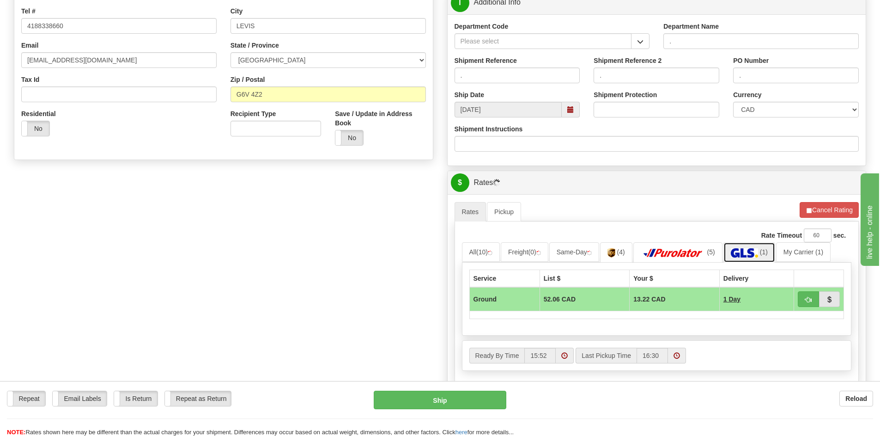
click at [758, 250] on img at bounding box center [744, 252] width 27 height 9
click at [760, 250] on link "(1)" at bounding box center [743, 252] width 52 height 20
click at [803, 292] on button "button" at bounding box center [808, 299] width 21 height 16
type input "1"
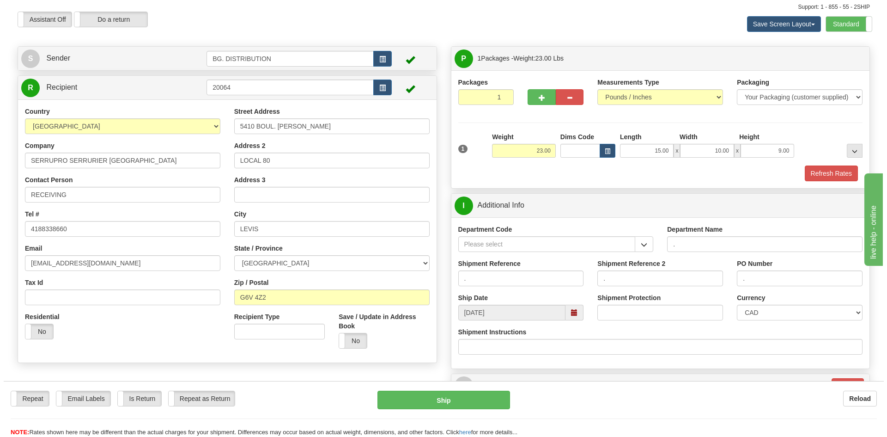
scroll to position [92, 0]
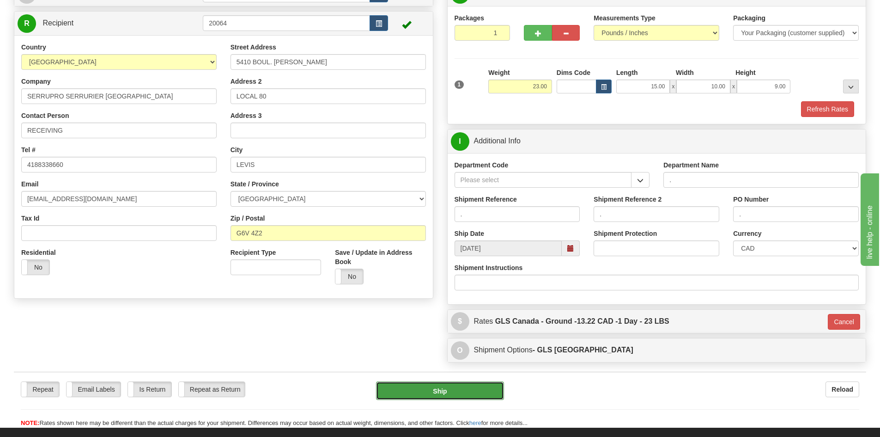
click at [480, 389] on button "Ship" at bounding box center [440, 390] width 128 height 18
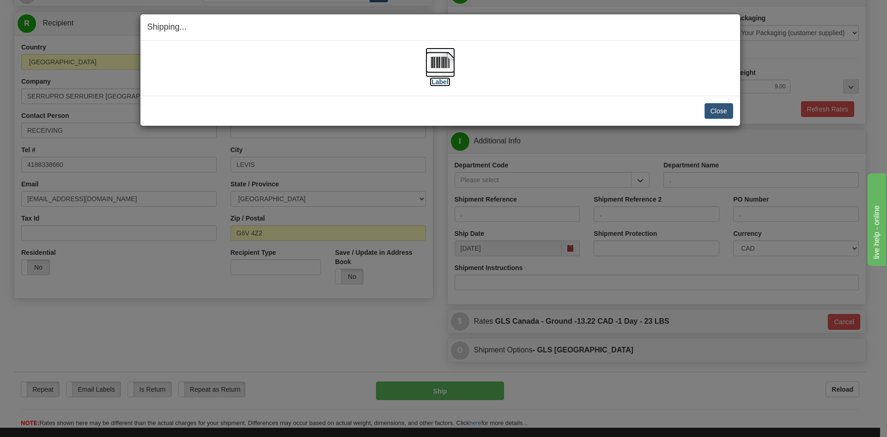
click at [440, 82] on label "[Label]" at bounding box center [440, 81] width 21 height 9
click at [717, 112] on button "Close" at bounding box center [718, 111] width 29 height 16
